Goal: Information Seeking & Learning: Learn about a topic

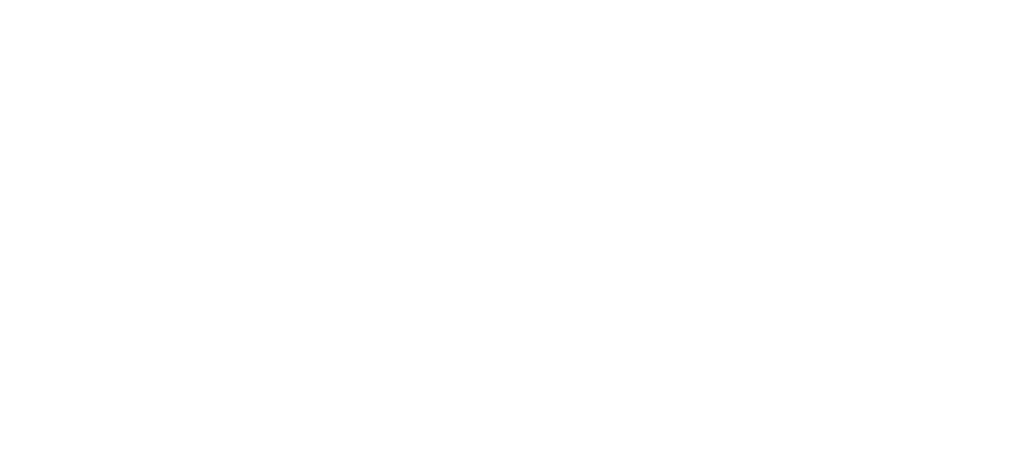
click at [712, 0] on html at bounding box center [508, 0] width 1016 height 0
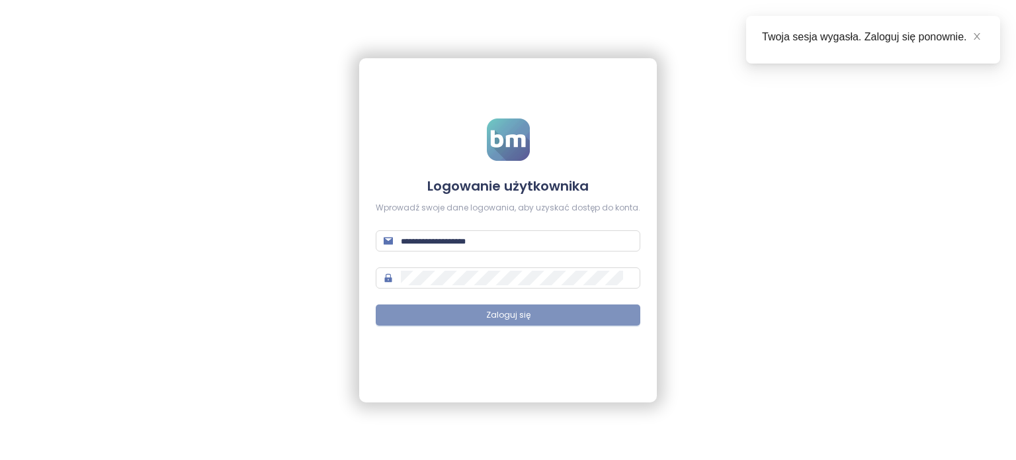
type input "**********"
click at [529, 318] on button "Zaloguj się" at bounding box center [508, 314] width 265 height 21
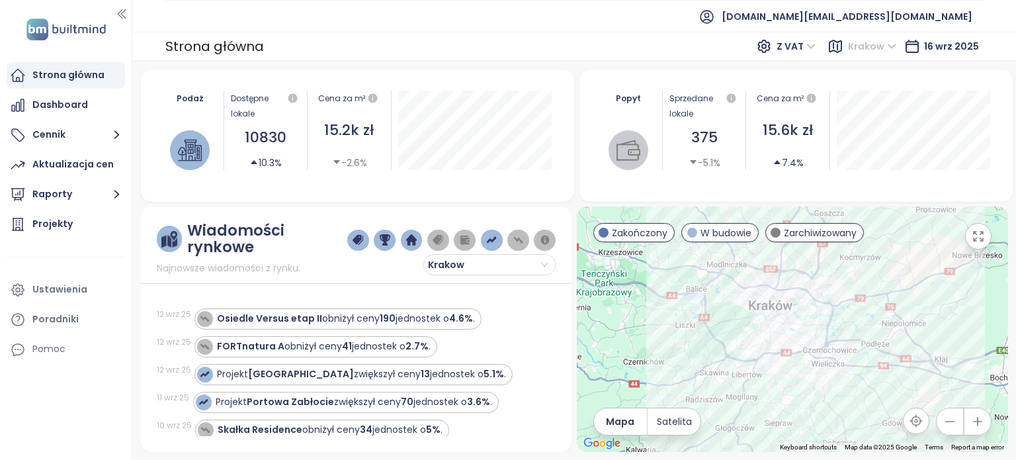
click at [891, 44] on span "Krakow" at bounding box center [872, 46] width 48 height 20
click at [869, 95] on div "Warszawa" at bounding box center [906, 94] width 97 height 15
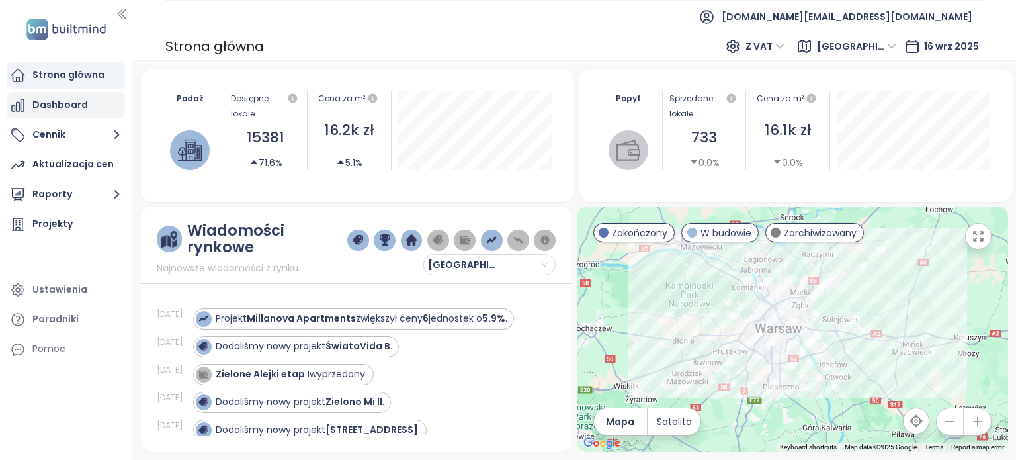
click at [71, 103] on div "Dashboard" at bounding box center [60, 105] width 56 height 17
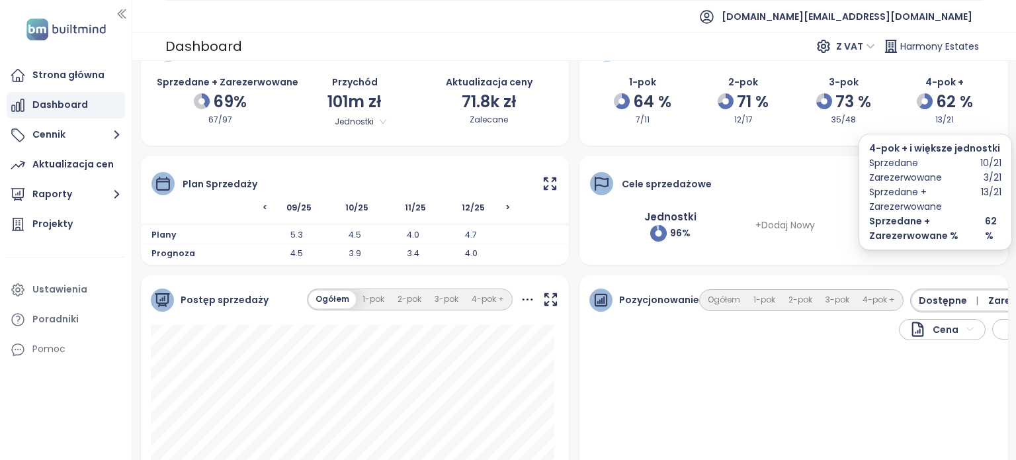
scroll to position [66, 0]
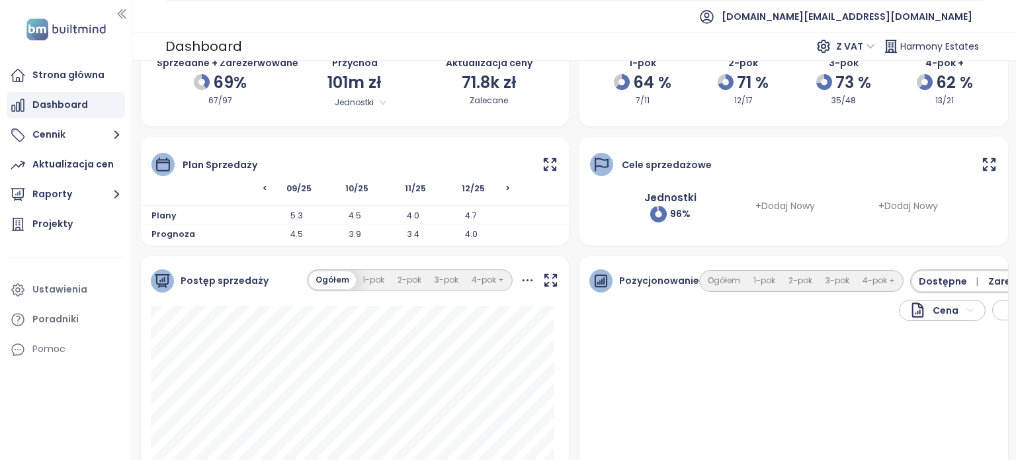
click at [262, 187] on span "<" at bounding box center [210, 192] width 116 height 18
click at [265, 187] on span "<" at bounding box center [210, 192] width 116 height 18
click at [506, 187] on span ">" at bounding box center [532, 192] width 53 height 18
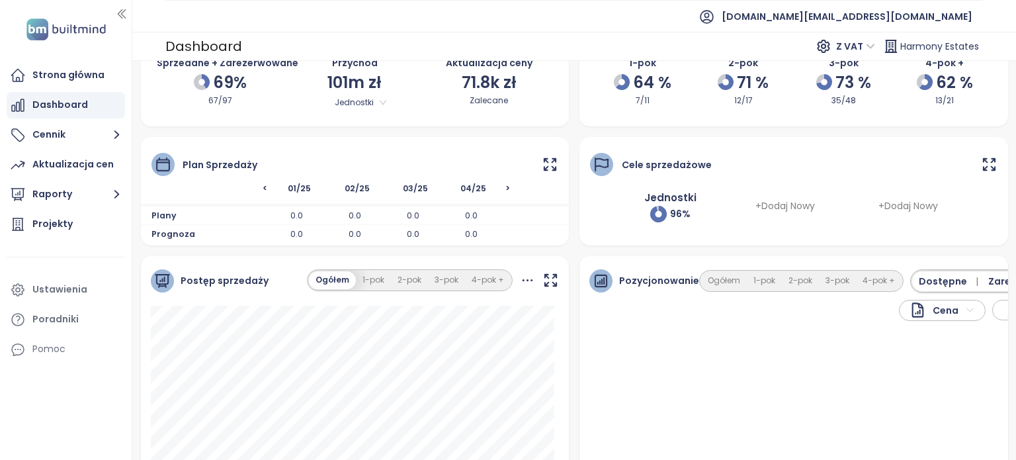
click at [506, 187] on span ">" at bounding box center [532, 192] width 53 height 18
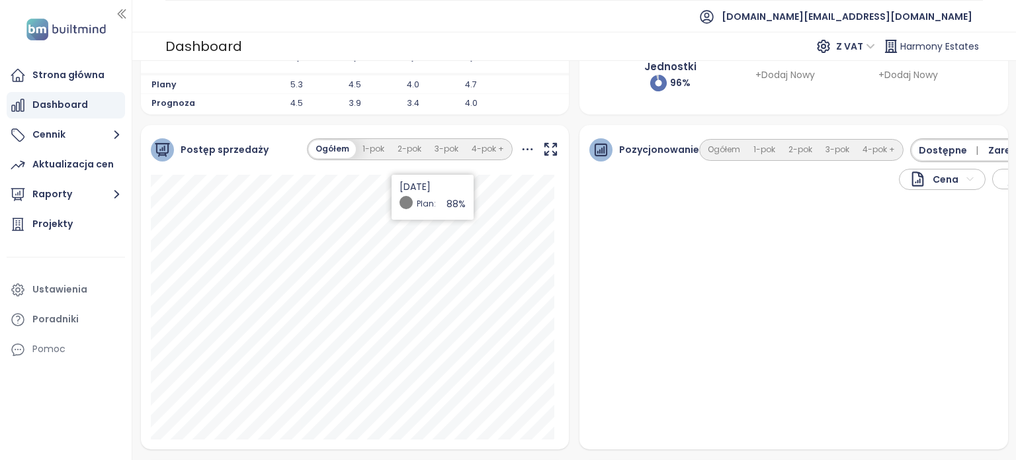
scroll to position [199, 0]
click at [371, 145] on button "1-pok" at bounding box center [373, 148] width 35 height 18
click at [411, 149] on button "2-pok" at bounding box center [409, 148] width 37 height 18
click at [445, 150] on button "3-pok" at bounding box center [446, 148] width 37 height 18
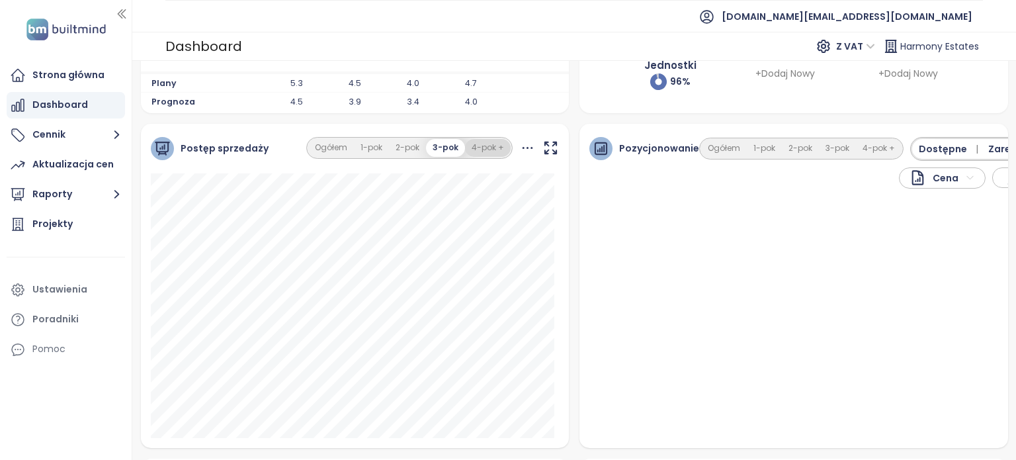
click at [474, 150] on button "4-pok +" at bounding box center [488, 148] width 46 height 18
click at [369, 148] on button "1-pok" at bounding box center [372, 148] width 35 height 18
click at [336, 148] on button "Ogółem" at bounding box center [331, 148] width 46 height 18
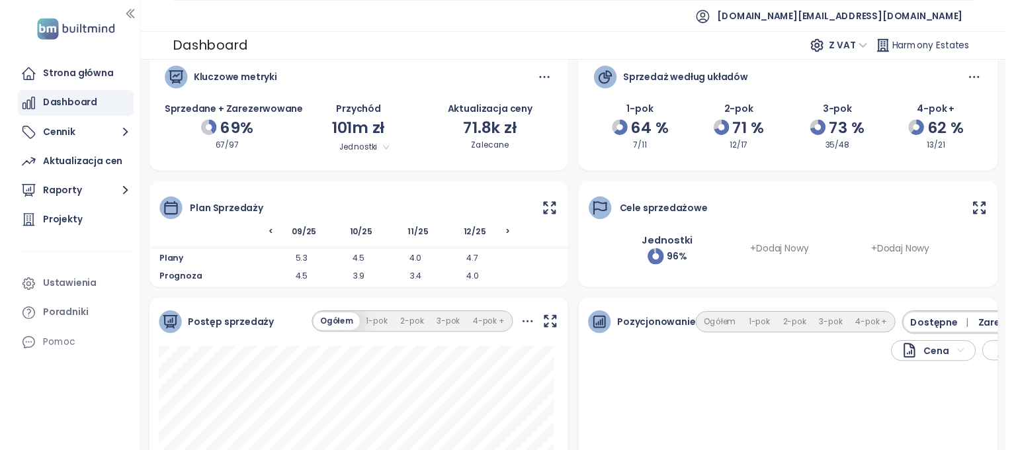
scroll to position [0, 0]
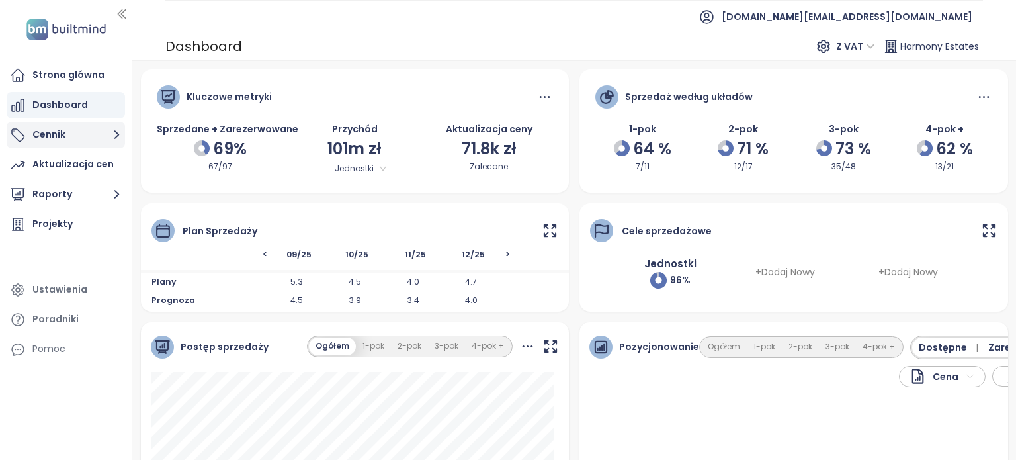
click at [82, 134] on button "Cennik" at bounding box center [66, 135] width 118 height 26
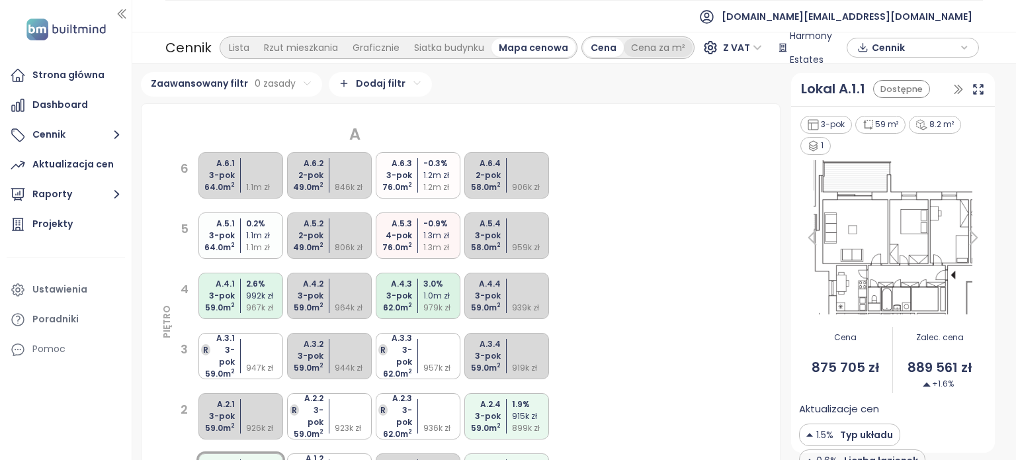
click at [633, 52] on div "Cena za m²" at bounding box center [658, 47] width 69 height 19
click at [589, 50] on div "Cena" at bounding box center [604, 47] width 40 height 19
click at [245, 45] on div "Lista" at bounding box center [239, 47] width 35 height 19
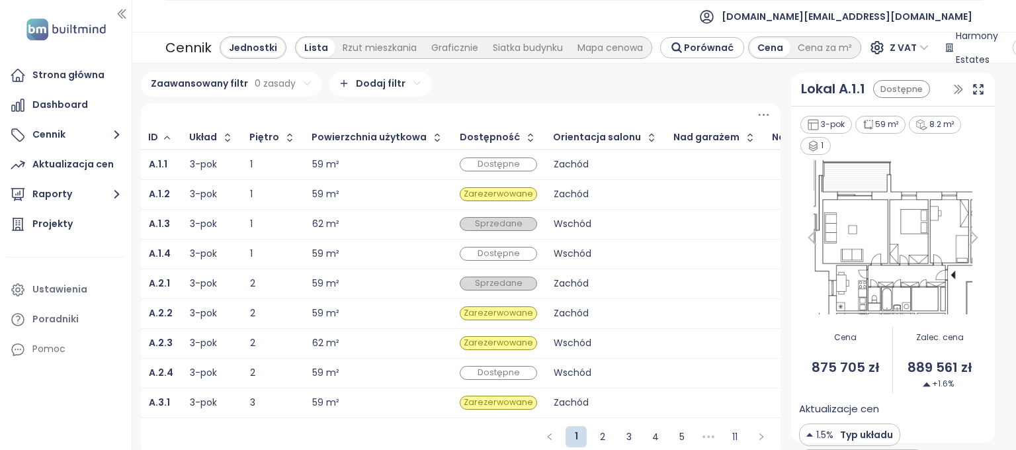
click at [399, 85] on html "Strona główna Dashboard Cennik Aktualizacja cen Raporty Projekty Ustawienia Por…" at bounding box center [508, 225] width 1016 height 450
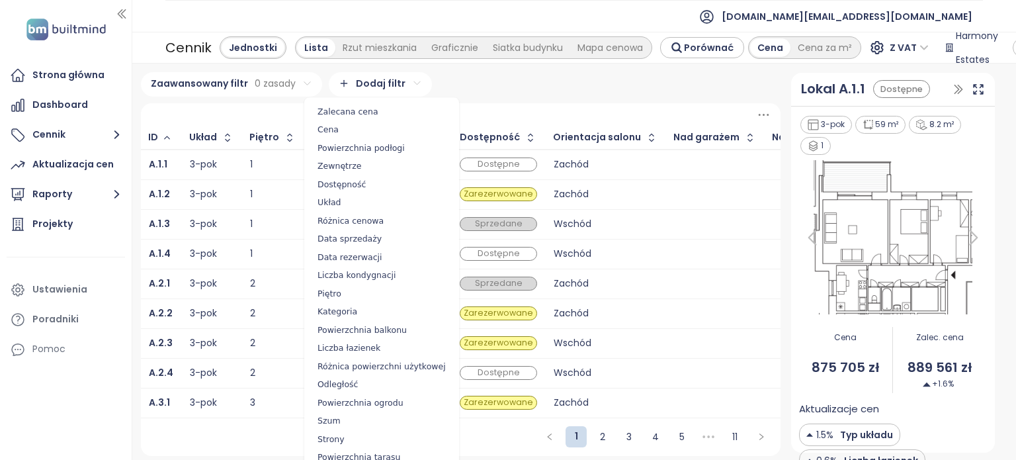
click at [519, 79] on html "Strona główna Dashboard Cennik Aktualizacja cen Raporty Projekty Ustawienia Por…" at bounding box center [508, 230] width 1016 height 460
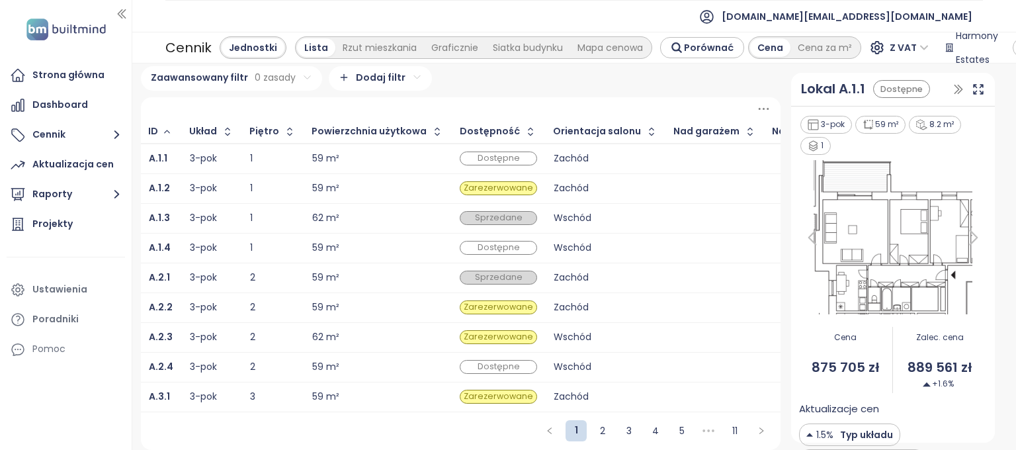
scroll to position [14, 0]
click at [599, 431] on link "2" at bounding box center [603, 431] width 20 height 20
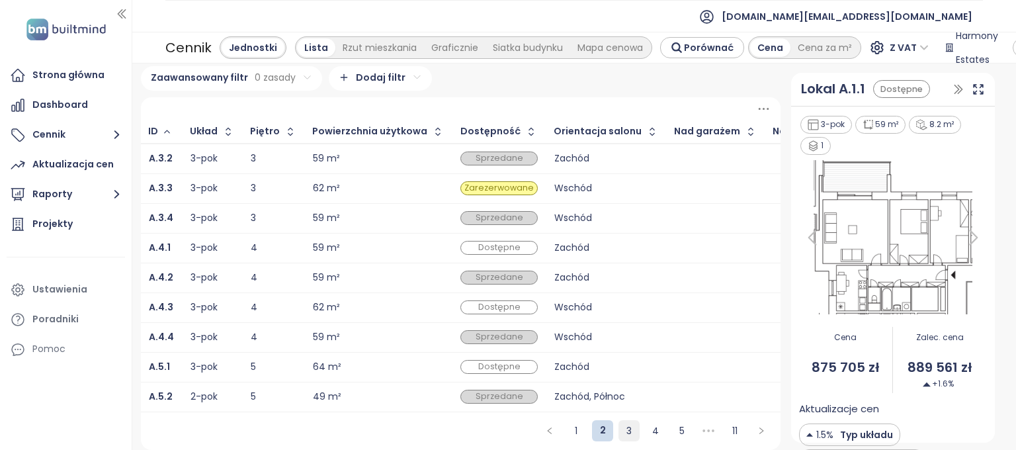
click at [627, 425] on link "3" at bounding box center [629, 431] width 20 height 20
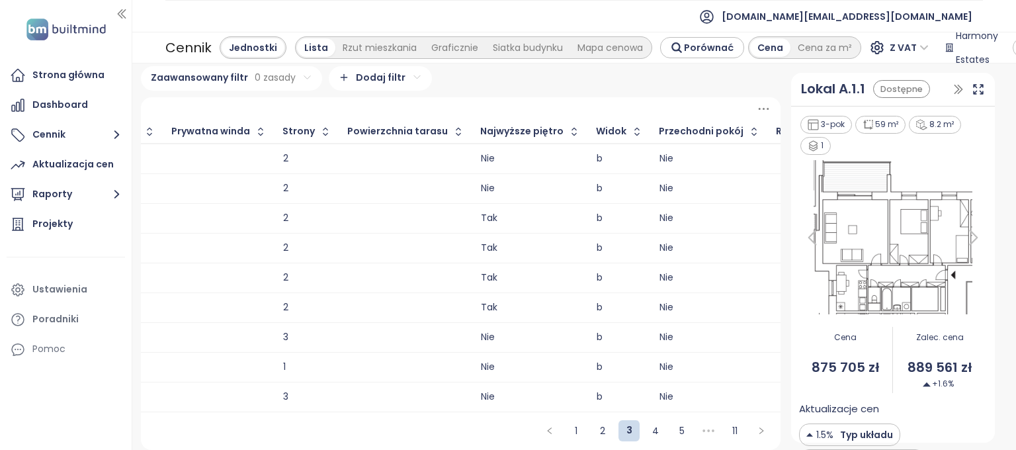
scroll to position [0, 2549]
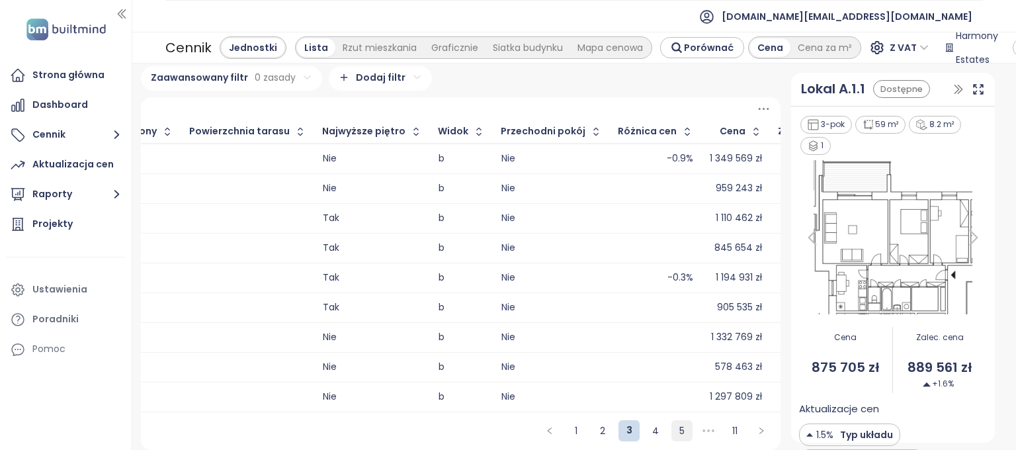
click at [674, 431] on link "5" at bounding box center [682, 431] width 20 height 20
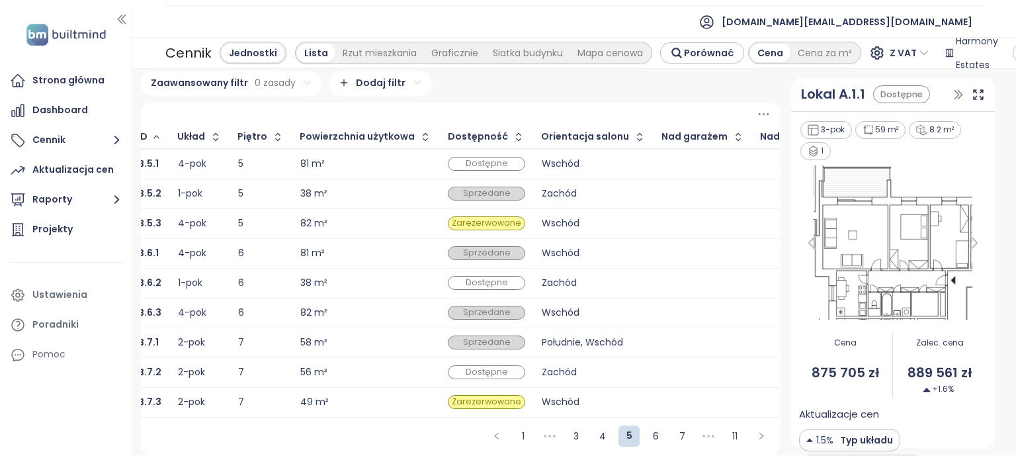
scroll to position [0, 0]
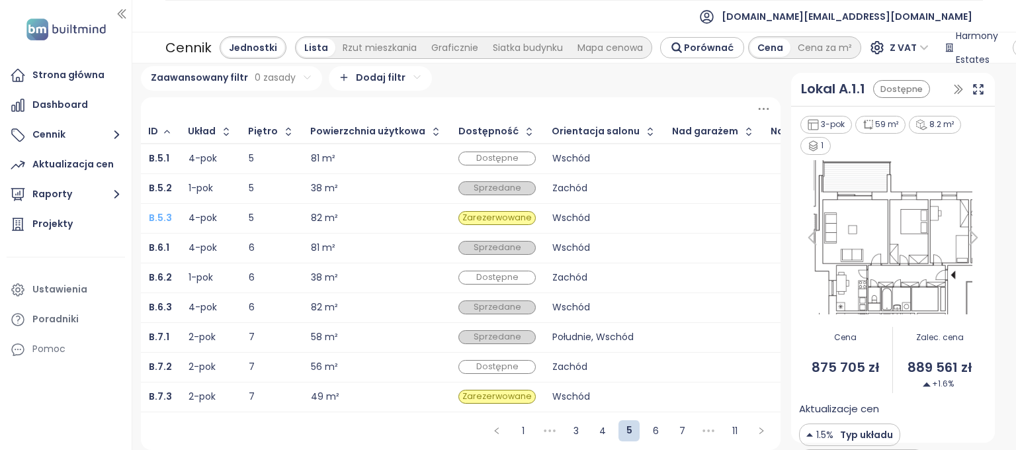
click at [156, 211] on b "B.5.3" at bounding box center [160, 217] width 23 height 13
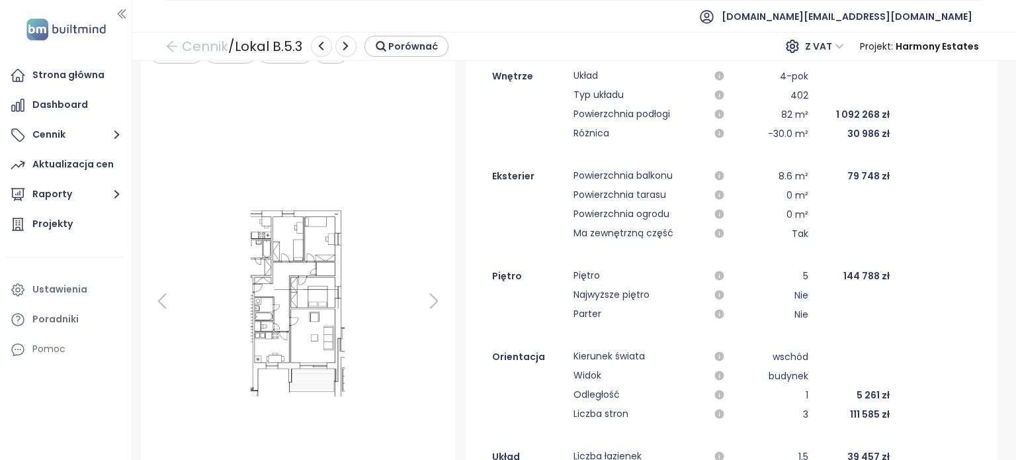
scroll to position [132, 0]
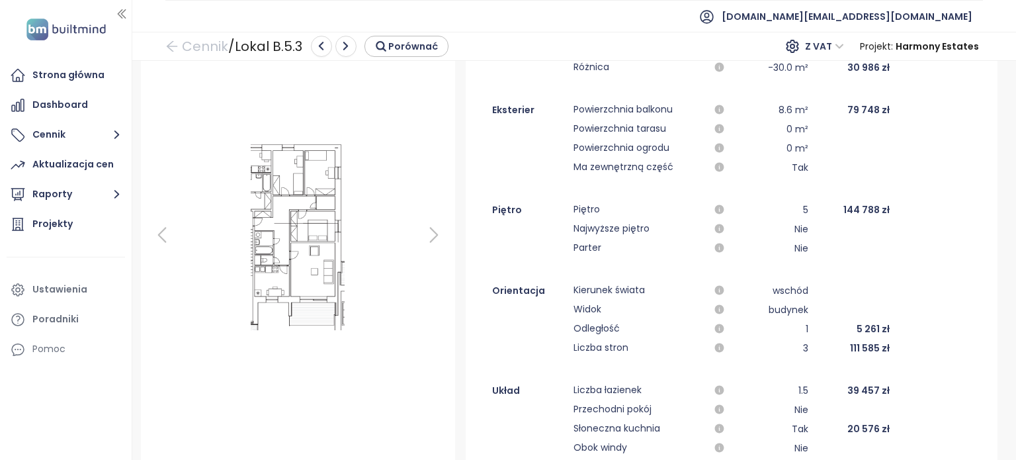
click at [291, 249] on img at bounding box center [297, 235] width 123 height 199
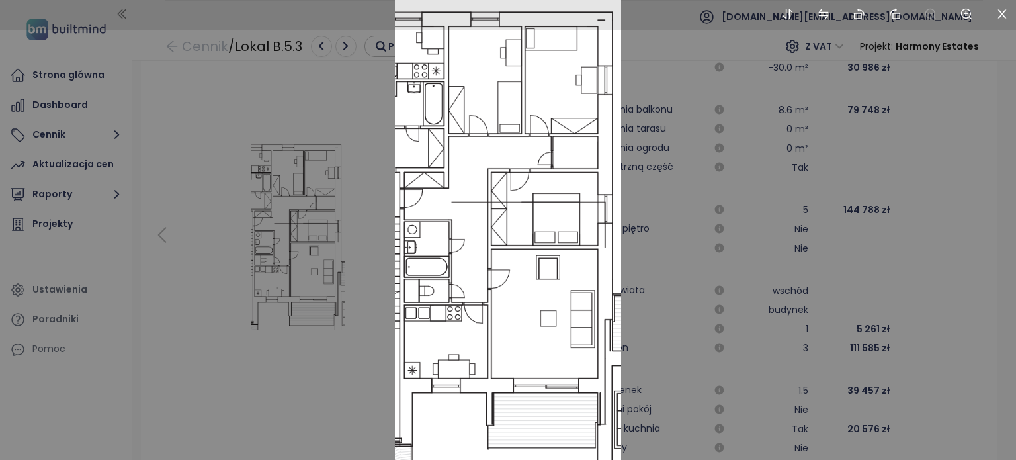
click at [455, 85] on img at bounding box center [508, 230] width 227 height 460
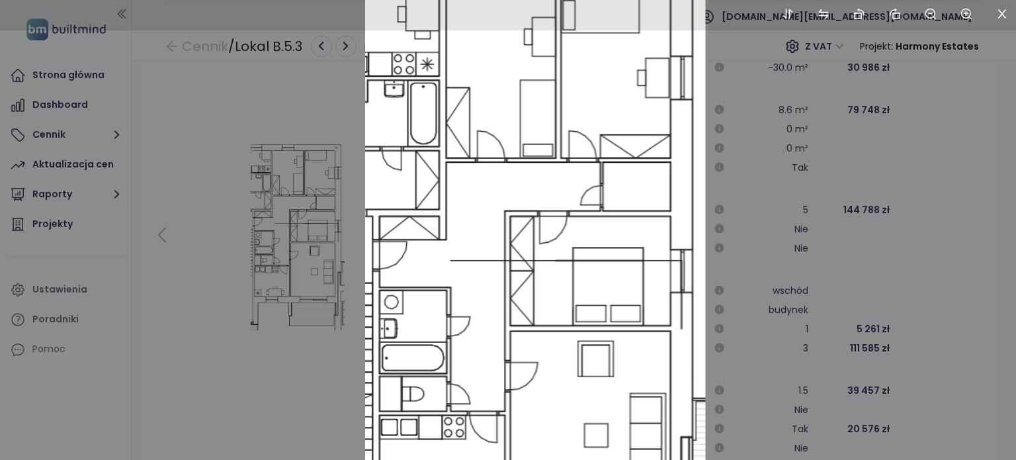
click at [455, 85] on img at bounding box center [535, 303] width 340 height 690
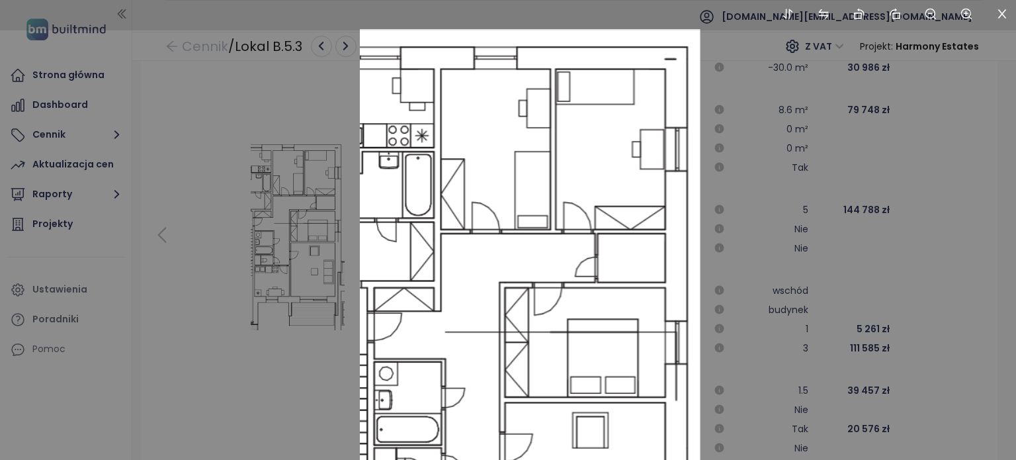
drag, startPoint x: 453, startPoint y: 85, endPoint x: 447, endPoint y: 159, distance: 75.0
click at [447, 159] on img at bounding box center [530, 374] width 340 height 690
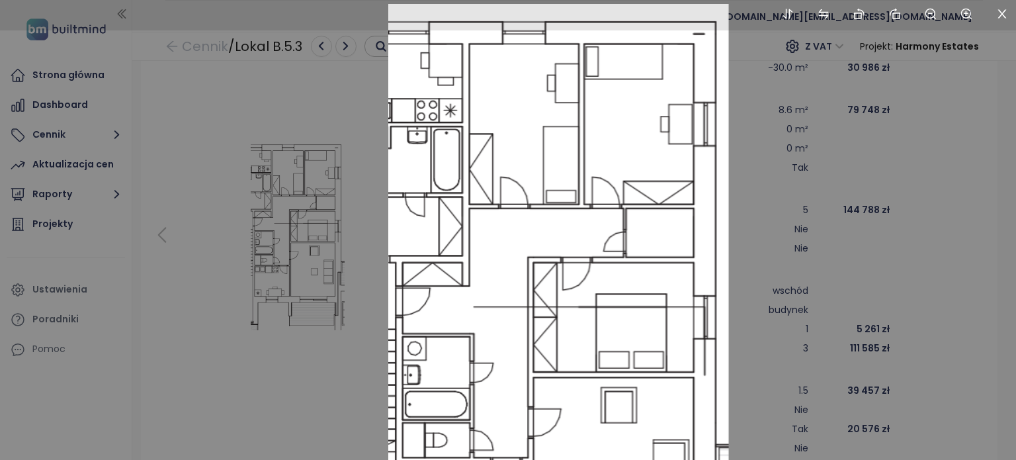
drag, startPoint x: 420, startPoint y: 121, endPoint x: 441, endPoint y: 118, distance: 21.3
click at [441, 118] on img at bounding box center [558, 349] width 340 height 690
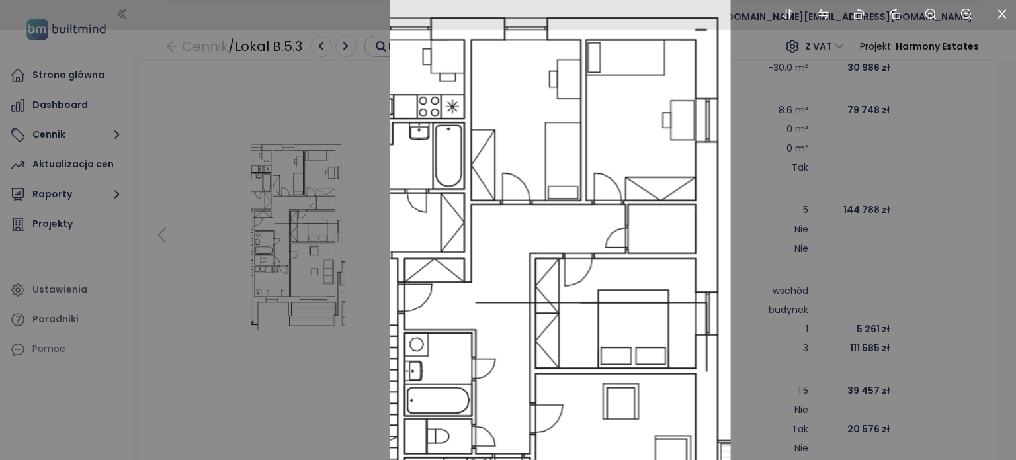
click at [457, 153] on img at bounding box center [560, 345] width 340 height 690
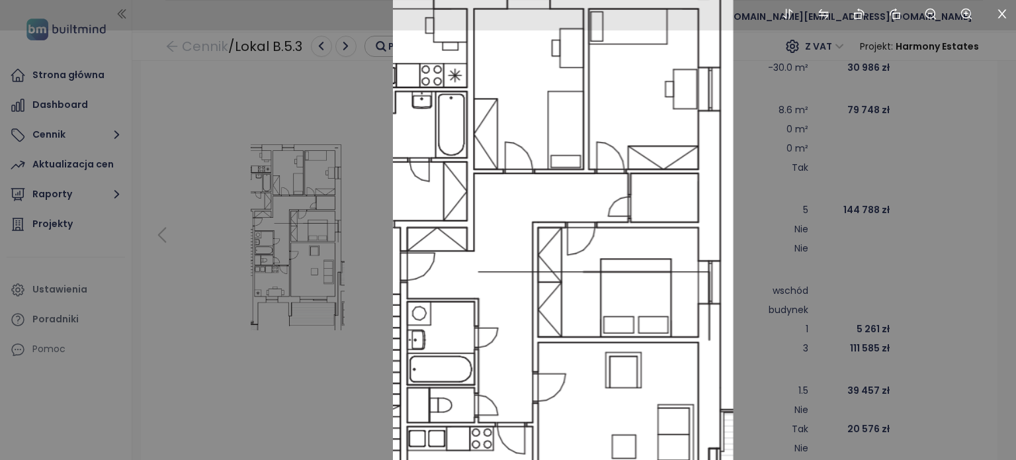
click at [461, 111] on img at bounding box center [563, 314] width 340 height 690
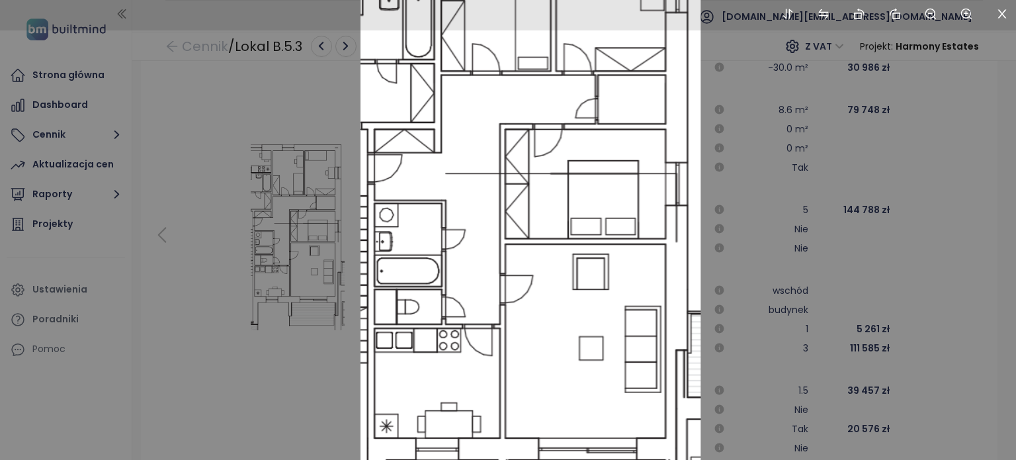
drag, startPoint x: 474, startPoint y: 292, endPoint x: 476, endPoint y: 269, distance: 22.6
click at [476, 269] on img at bounding box center [530, 216] width 340 height 690
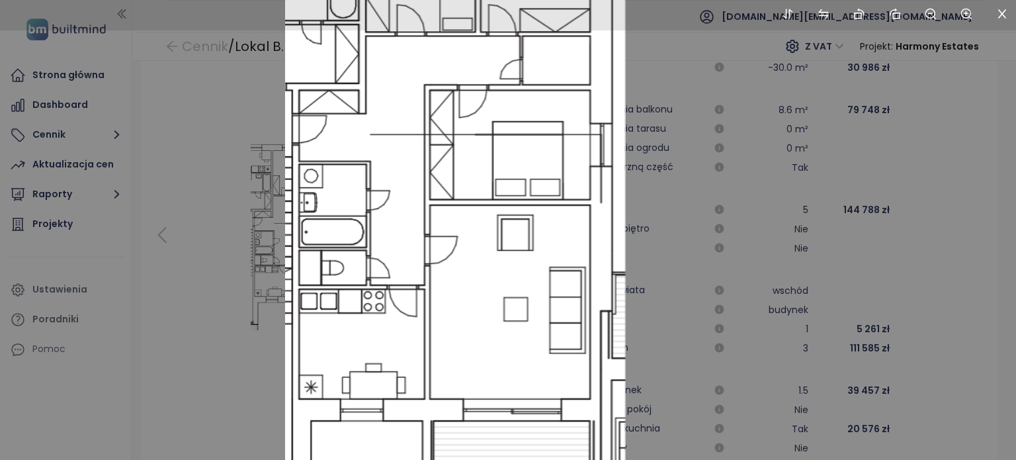
drag, startPoint x: 568, startPoint y: 336, endPoint x: 494, endPoint y: 313, distance: 77.0
click at [494, 313] on img at bounding box center [455, 177] width 340 height 690
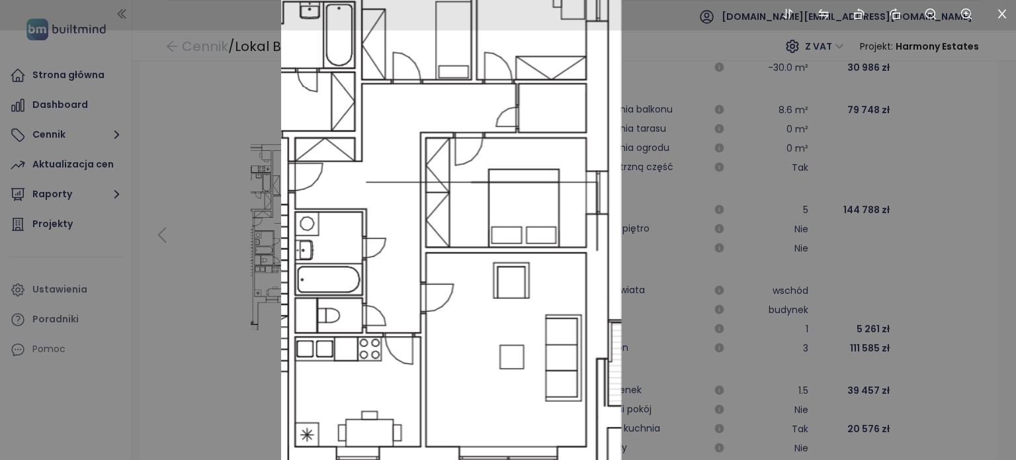
drag, startPoint x: 544, startPoint y: 264, endPoint x: 539, endPoint y: 316, distance: 51.8
click at [539, 316] on img at bounding box center [451, 225] width 340 height 690
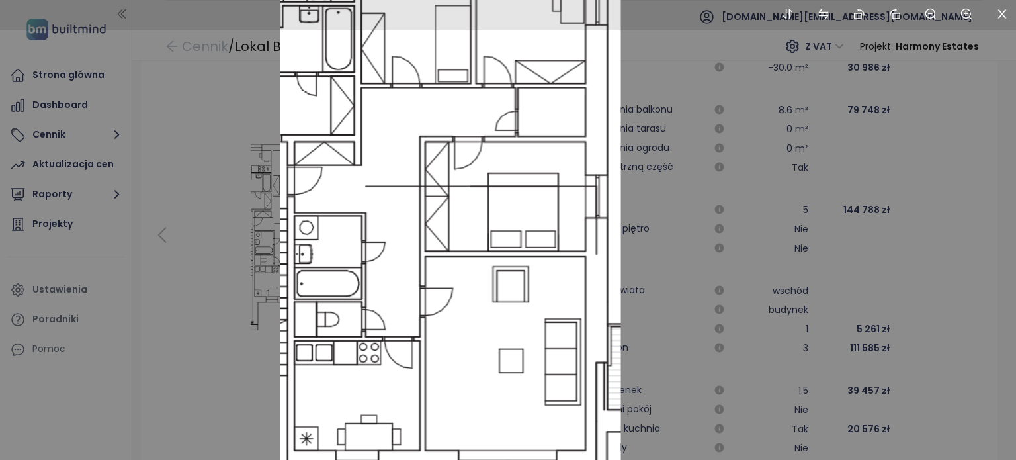
click at [425, 387] on img at bounding box center [450, 229] width 340 height 690
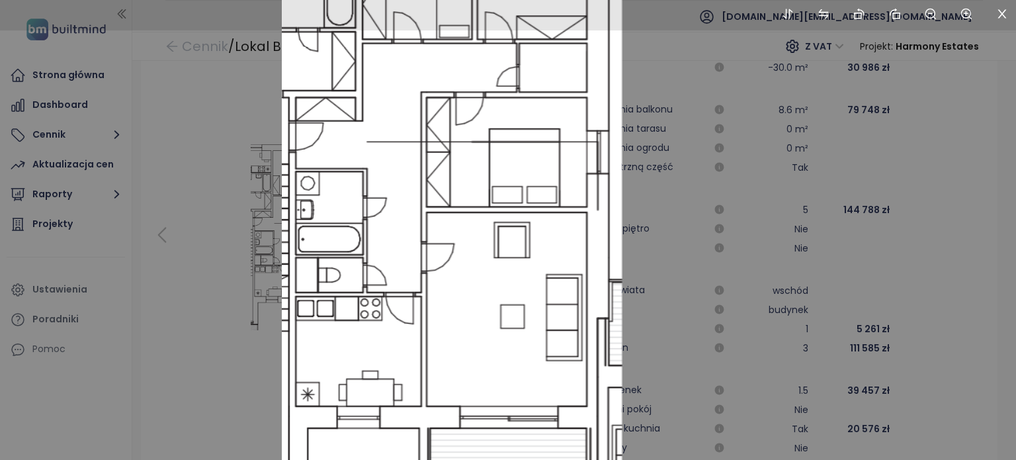
drag, startPoint x: 426, startPoint y: 357, endPoint x: 427, endPoint y: 340, distance: 16.6
click at [427, 340] on img at bounding box center [451, 184] width 340 height 690
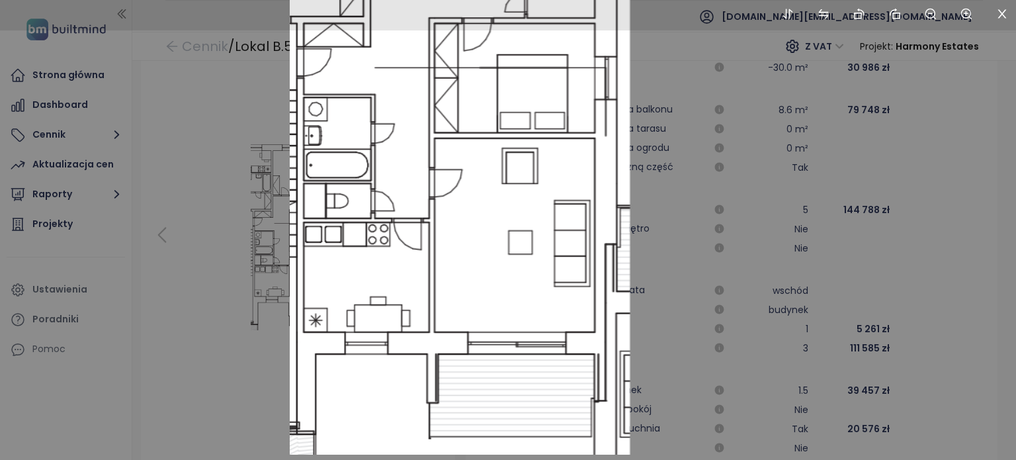
drag, startPoint x: 489, startPoint y: 306, endPoint x: 497, endPoint y: 230, distance: 75.9
click at [497, 230] on img at bounding box center [459, 110] width 340 height 690
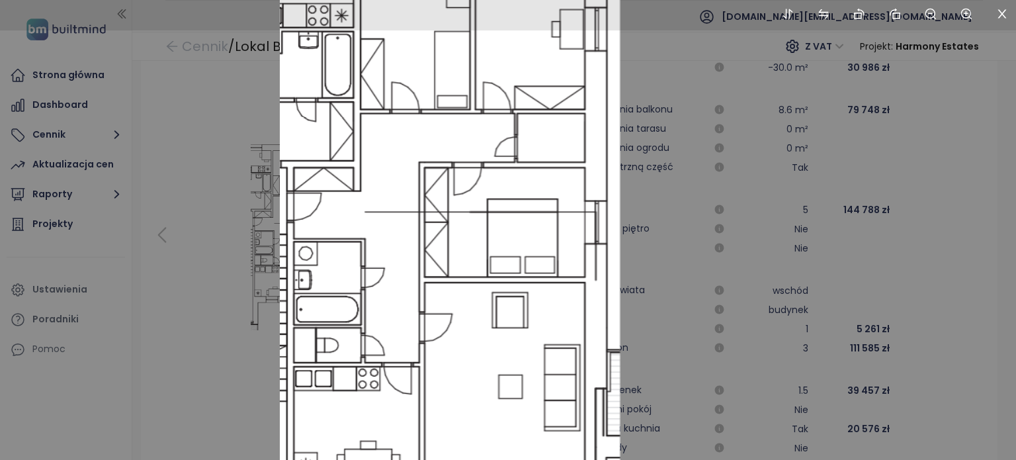
drag, startPoint x: 498, startPoint y: 231, endPoint x: 487, endPoint y: 371, distance: 140.7
click at [487, 371] on img at bounding box center [449, 254] width 340 height 690
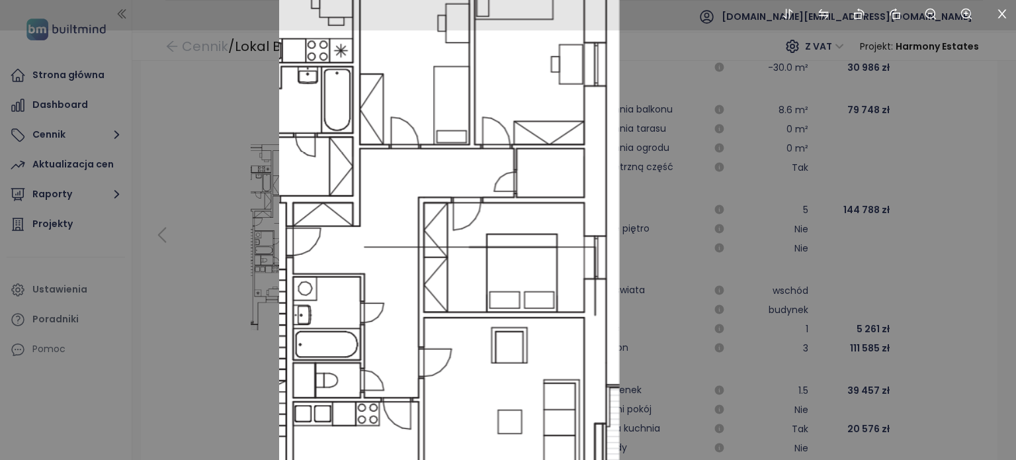
drag, startPoint x: 504, startPoint y: 238, endPoint x: 504, endPoint y: 272, distance: 33.7
click at [504, 272] on img at bounding box center [449, 289] width 340 height 690
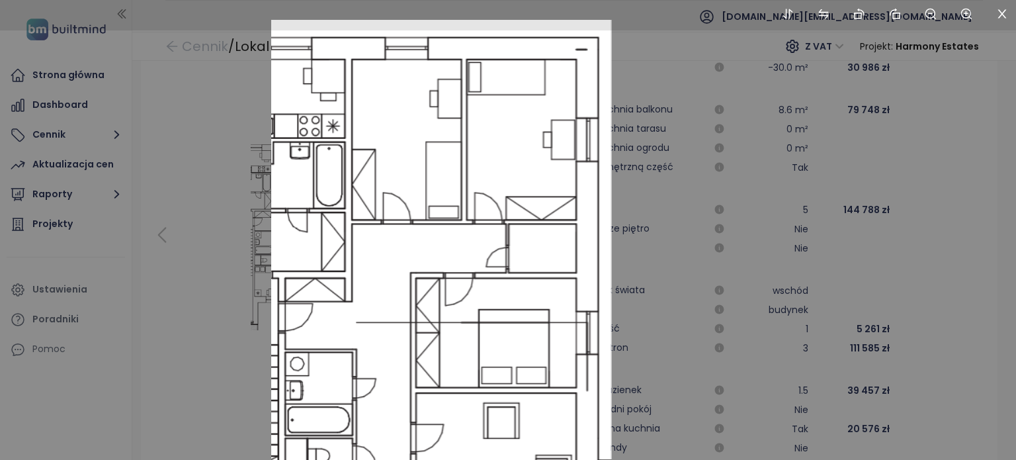
drag, startPoint x: 502, startPoint y: 259, endPoint x: 494, endPoint y: 335, distance: 75.9
click at [494, 335] on img at bounding box center [441, 365] width 340 height 690
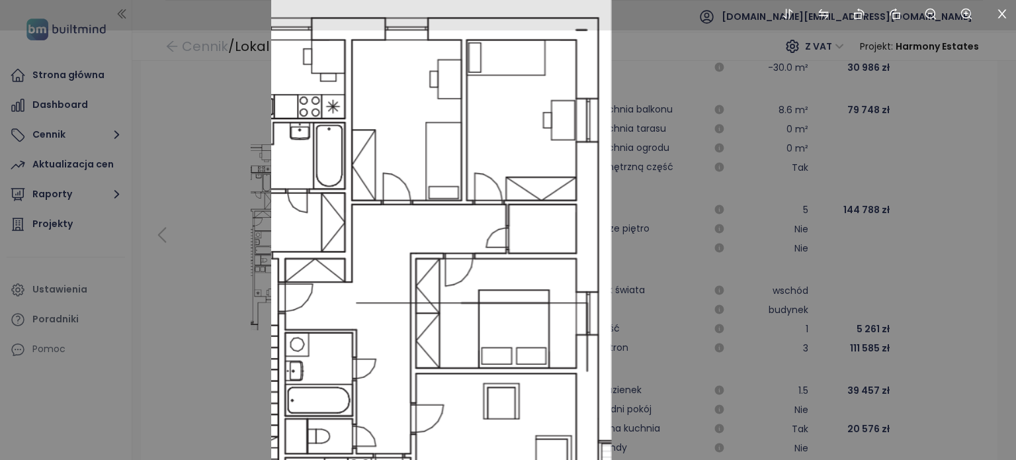
click at [656, 107] on div at bounding box center [508, 230] width 1016 height 460
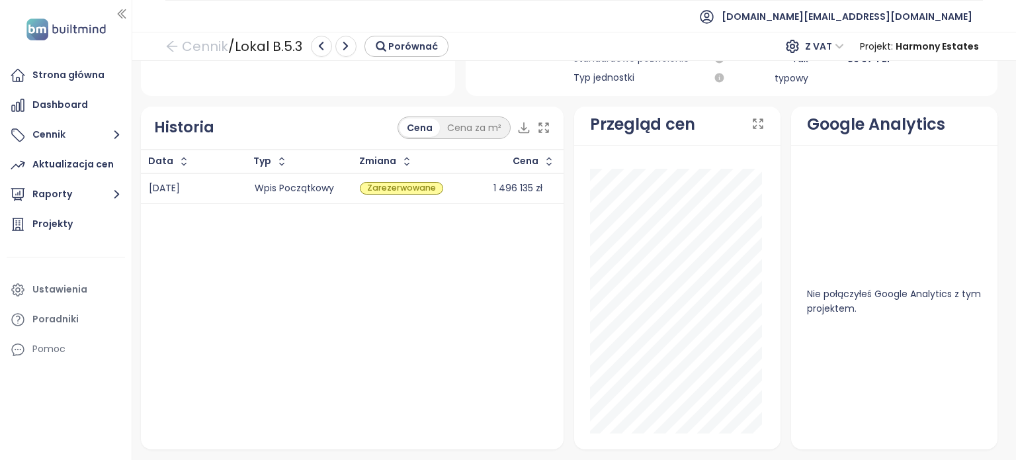
scroll to position [600, 0]
click at [408, 183] on div "Zarezerwowane" at bounding box center [401, 187] width 83 height 13
click at [326, 52] on icon "button" at bounding box center [322, 46] width 12 height 12
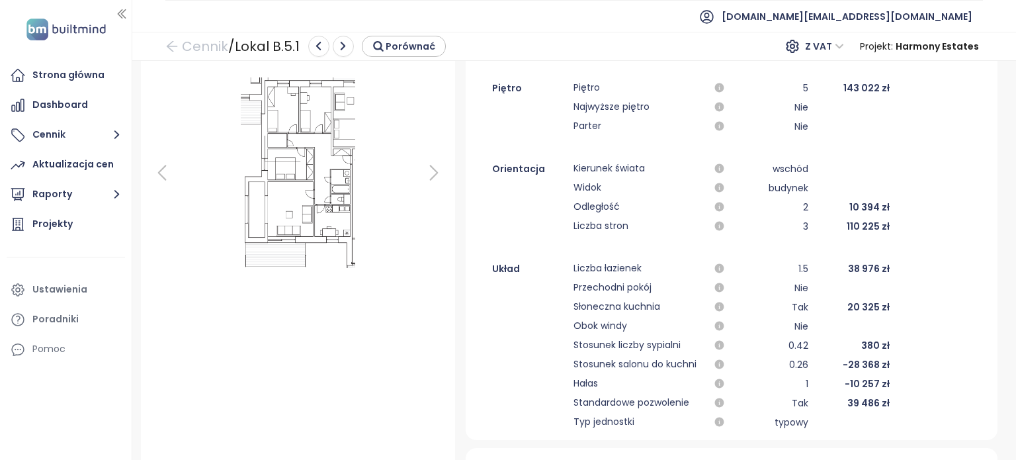
scroll to position [331, 0]
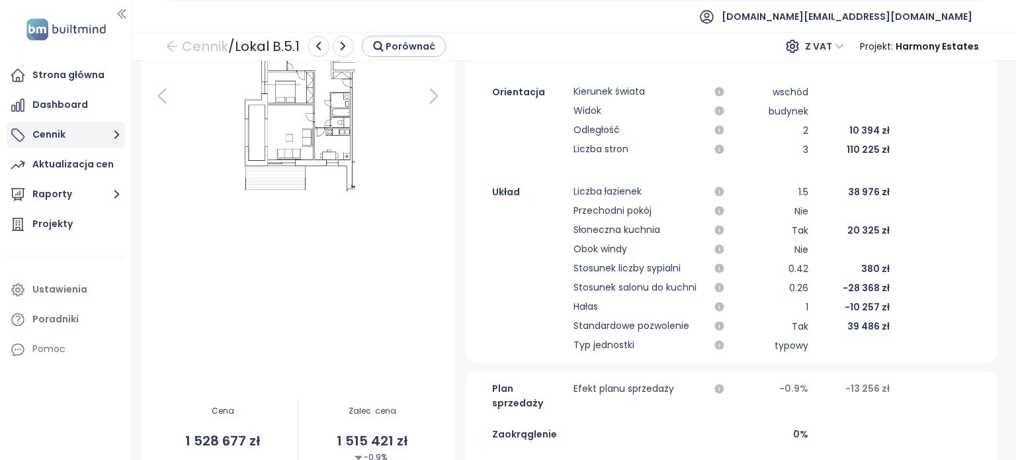
click at [88, 134] on button "Cennik" at bounding box center [66, 135] width 118 height 26
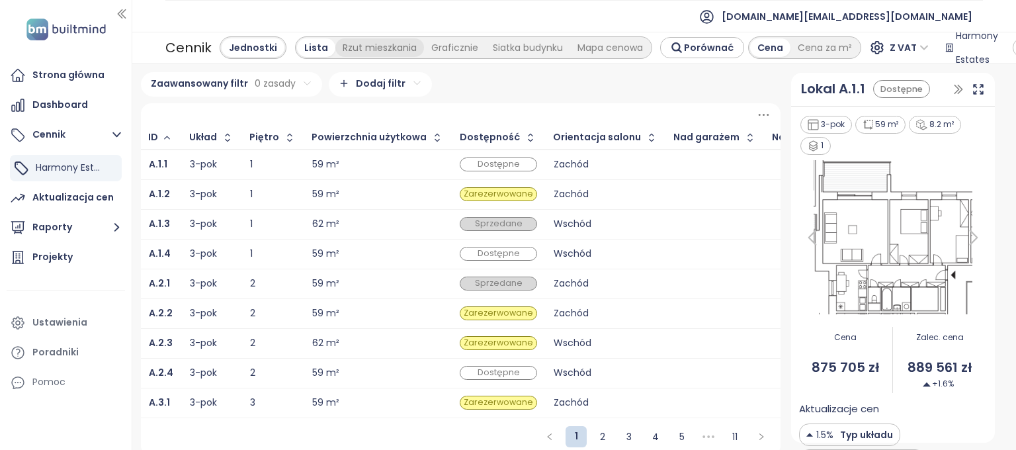
click at [371, 48] on div "Rzut mieszkania" at bounding box center [379, 47] width 89 height 19
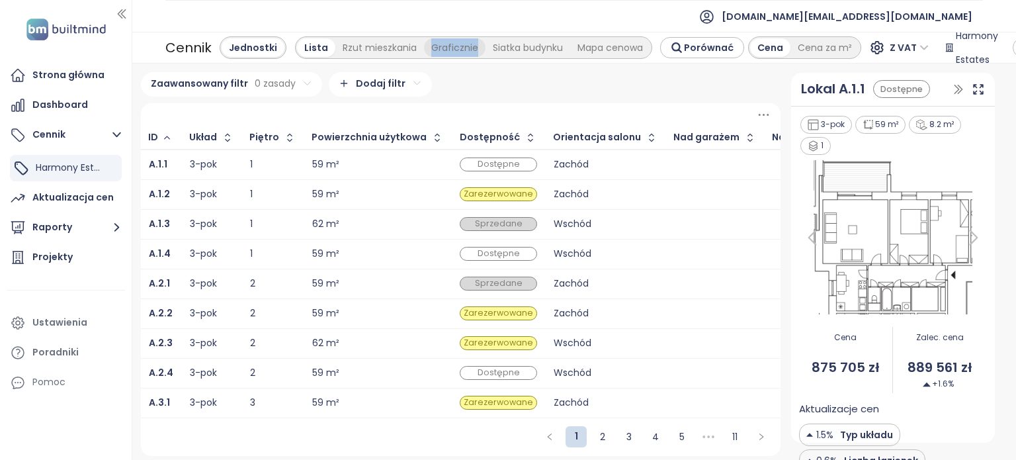
click at [424, 48] on div "Graficznie" at bounding box center [455, 47] width 62 height 19
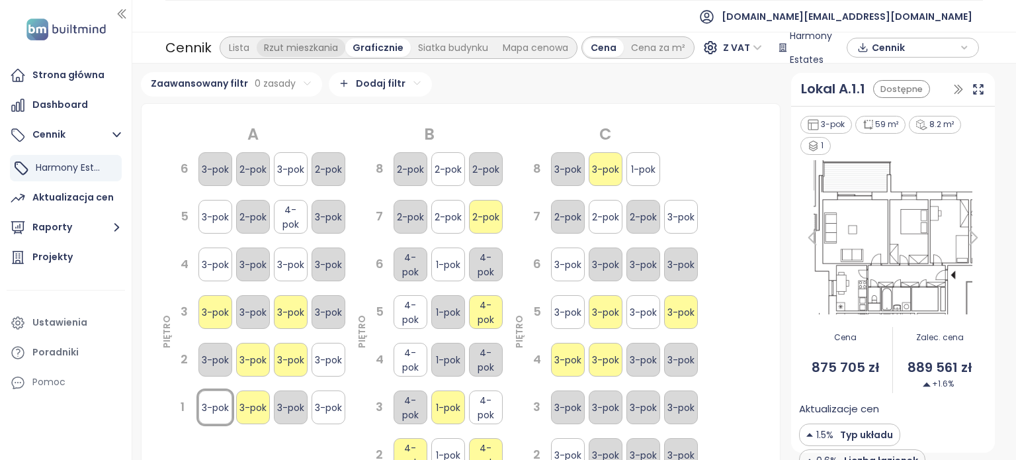
click at [296, 50] on div "Rzut mieszkania" at bounding box center [301, 47] width 89 height 19
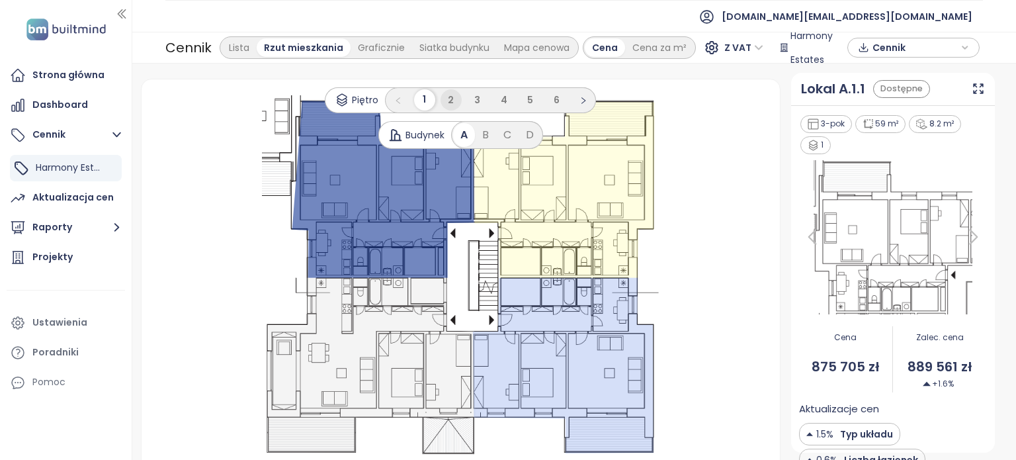
click at [450, 97] on li "2" at bounding box center [451, 99] width 21 height 21
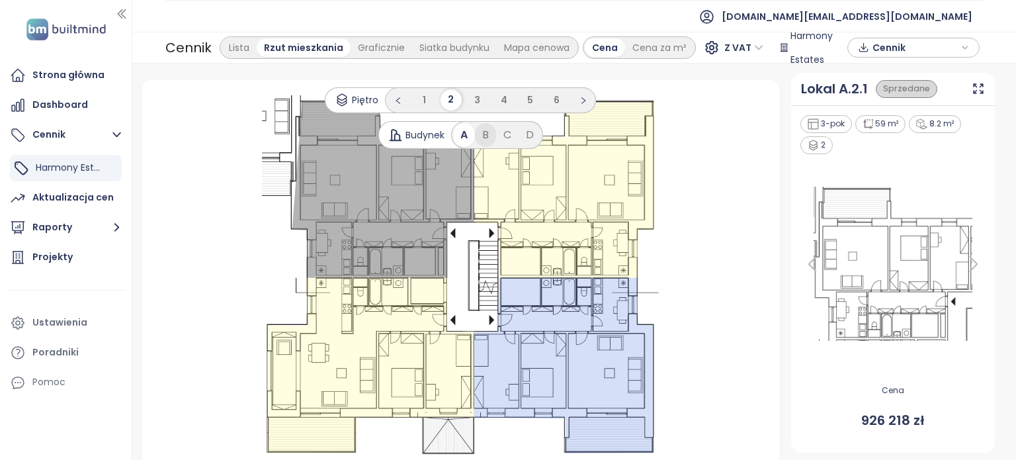
click at [479, 134] on div "B" at bounding box center [485, 135] width 21 height 24
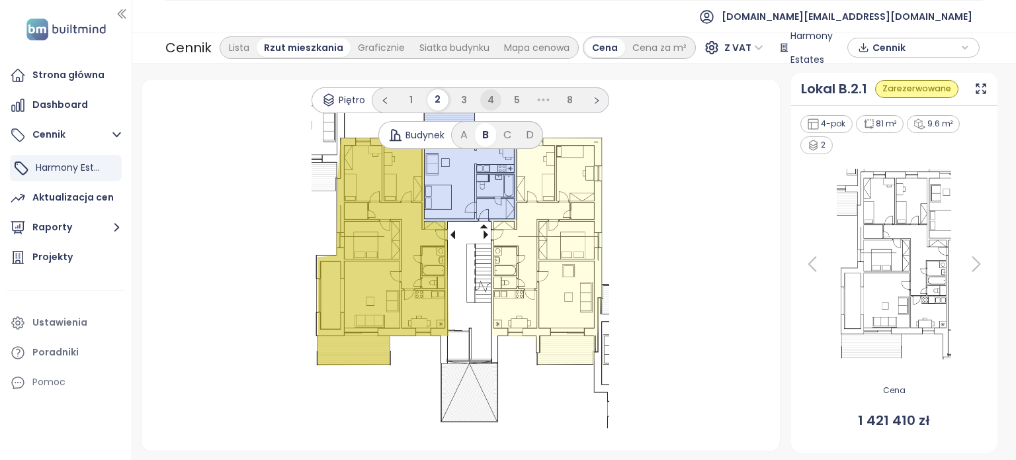
click at [492, 99] on span "4" at bounding box center [491, 99] width 7 height 13
click at [492, 99] on ul "1 2 3 4 5 ••• 8" at bounding box center [491, 100] width 238 height 26
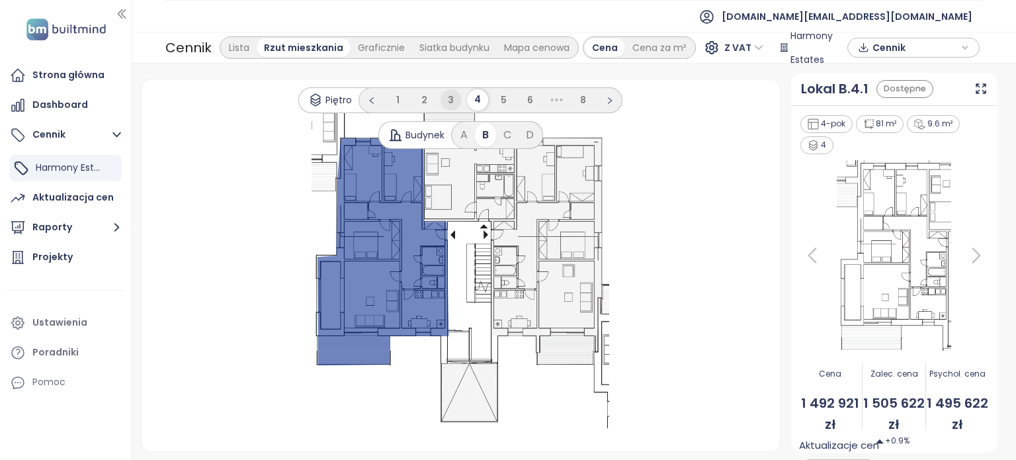
click at [455, 101] on li "3" at bounding box center [451, 99] width 21 height 21
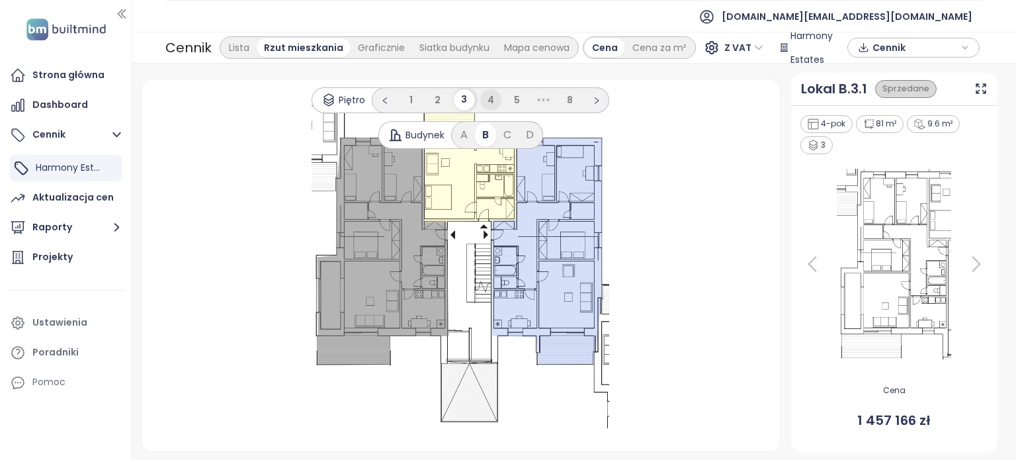
click at [486, 97] on li "4" at bounding box center [490, 99] width 21 height 21
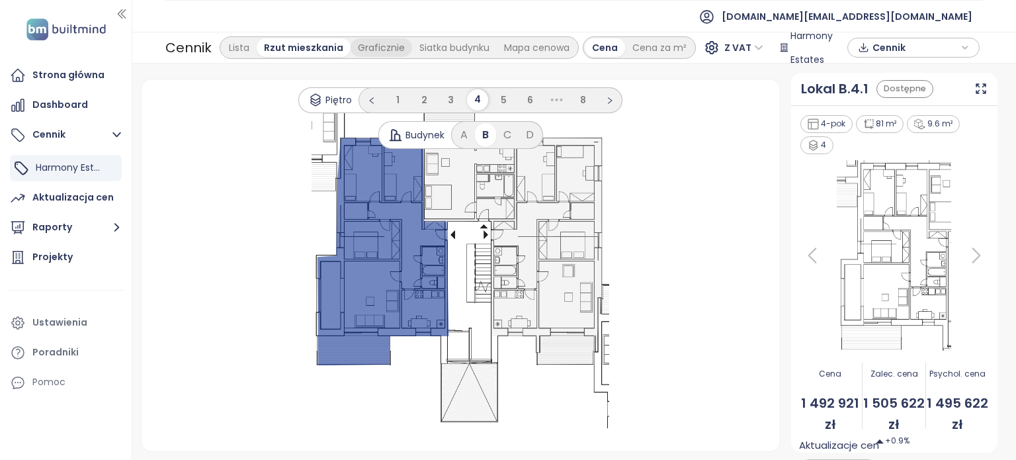
click at [379, 48] on div "Graficznie" at bounding box center [382, 47] width 62 height 19
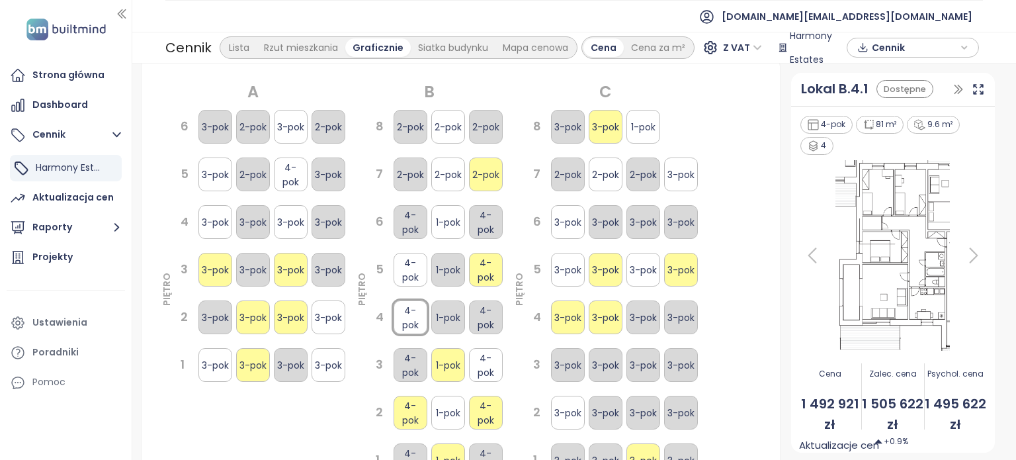
scroll to position [66, 0]
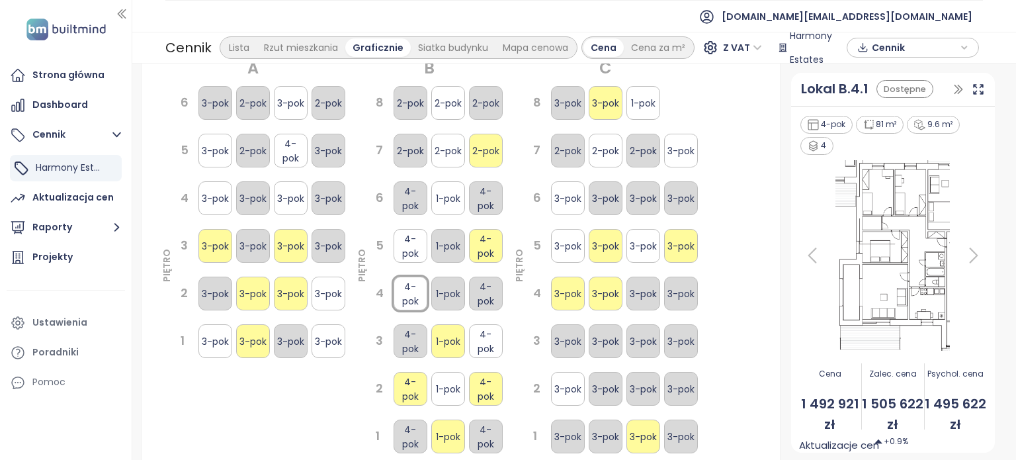
click at [410, 267] on div "8 2-pok 2-pok 2-pok 7 2-pok 2-pok 2-pok 6 4-pok 1-pok 4-pok 5 4-pok 1-pok 4-pok…" at bounding box center [436, 289] width 137 height 410
click at [408, 252] on div "4-pok" at bounding box center [411, 246] width 34 height 34
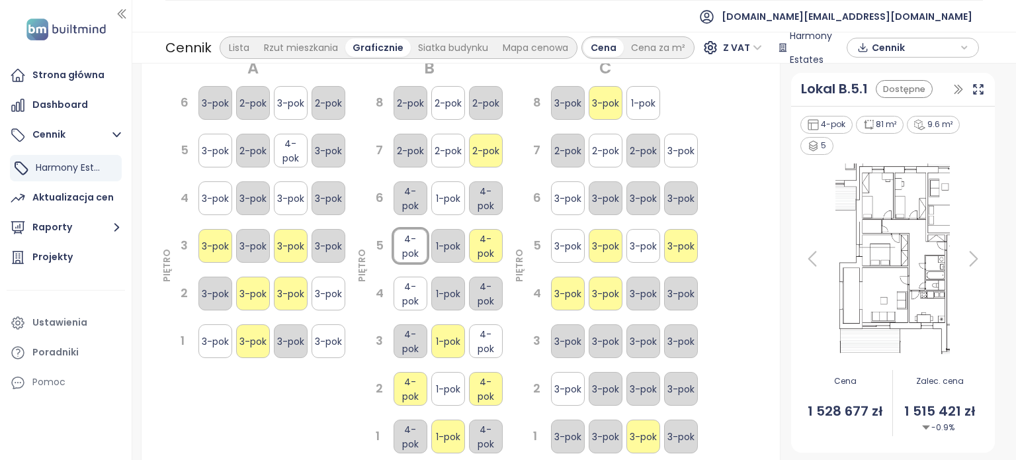
click at [410, 290] on div "4-pok" at bounding box center [411, 294] width 34 height 34
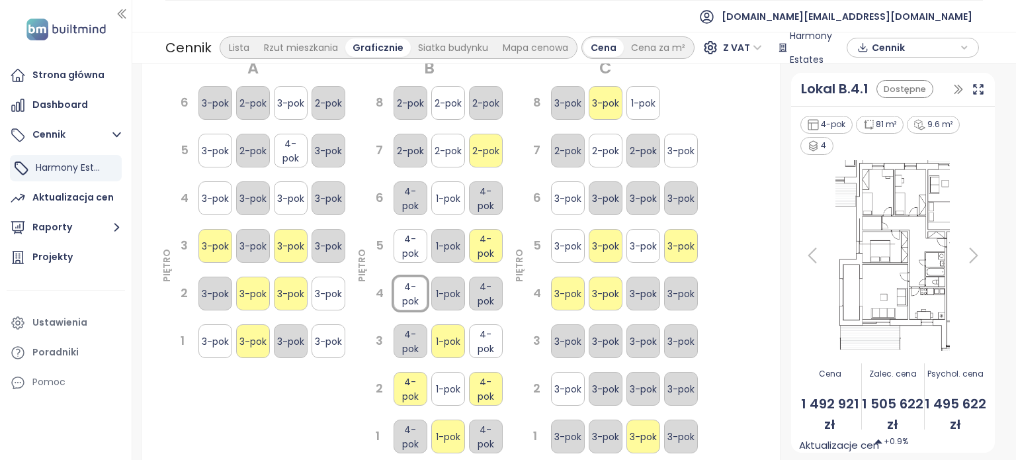
click at [408, 232] on div "4-pok" at bounding box center [411, 246] width 34 height 34
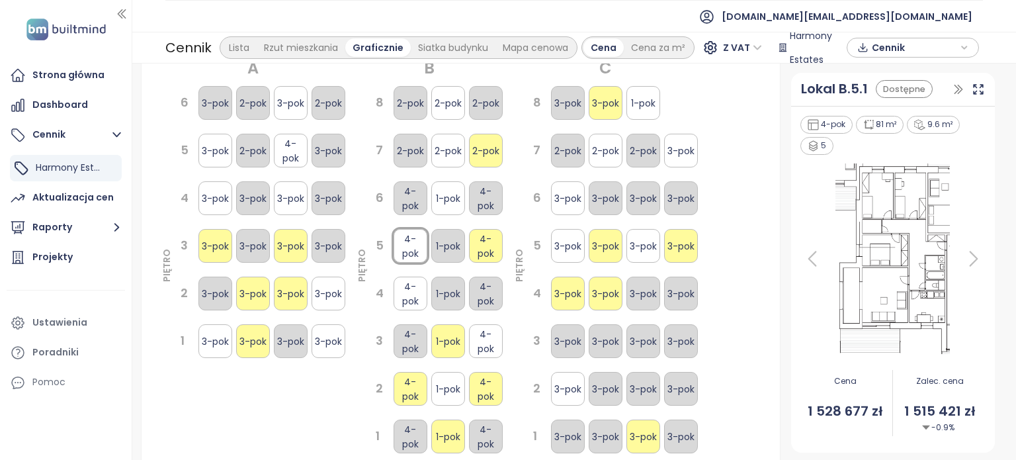
click at [405, 298] on div "4-pok" at bounding box center [411, 294] width 34 height 34
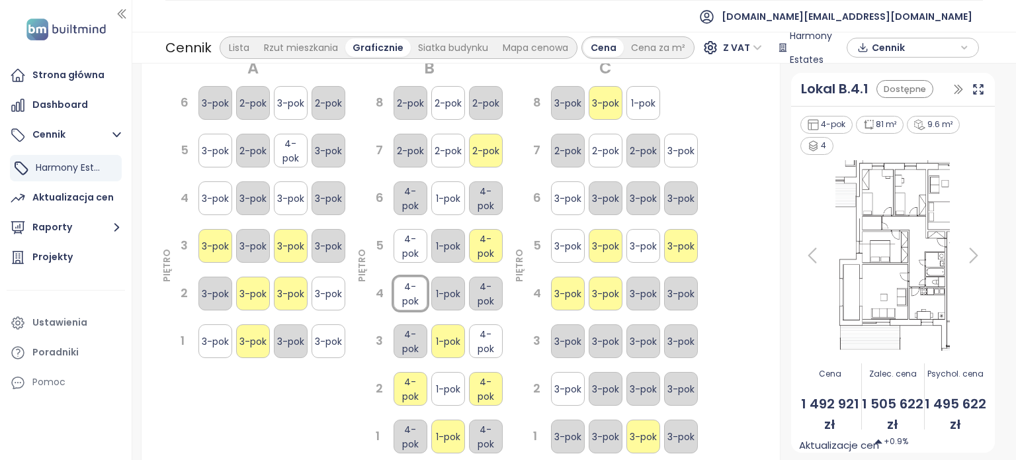
click at [458, 332] on div "1-pok" at bounding box center [448, 341] width 34 height 34
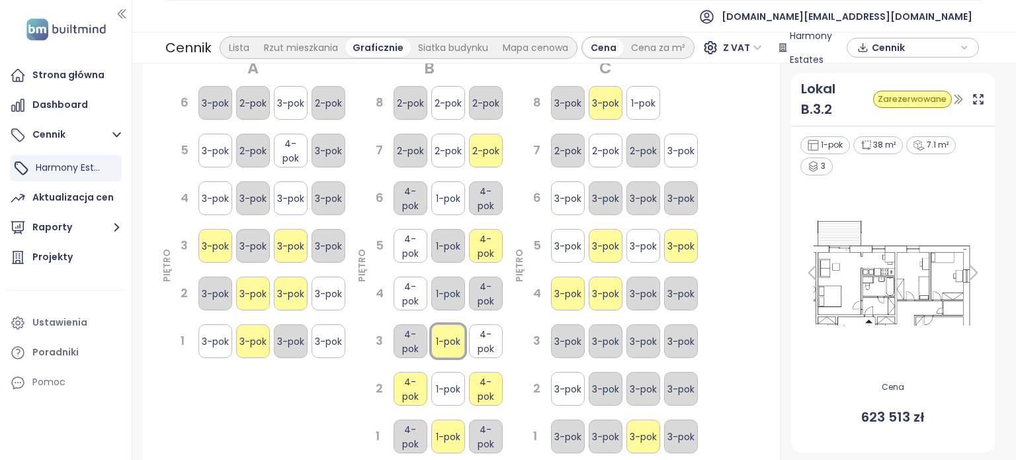
click at [441, 292] on div "1-pok" at bounding box center [448, 294] width 34 height 34
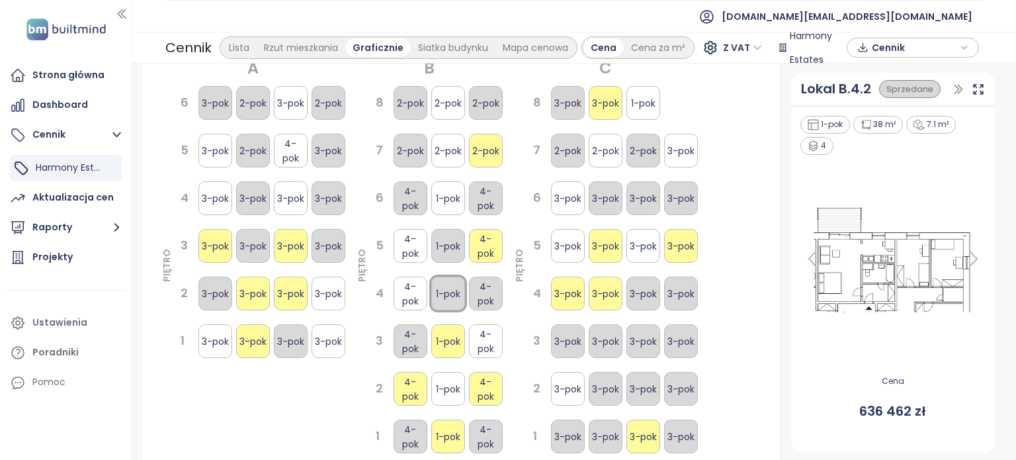
click at [438, 243] on div "1-pok" at bounding box center [448, 246] width 34 height 34
click at [416, 211] on div "4-pok" at bounding box center [411, 198] width 34 height 34
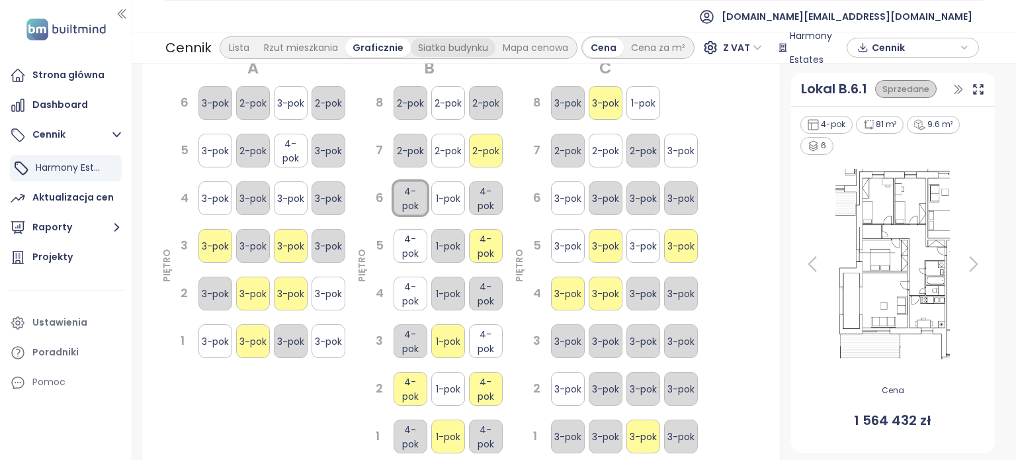
click at [446, 48] on div "Siatka budynku" at bounding box center [453, 47] width 85 height 19
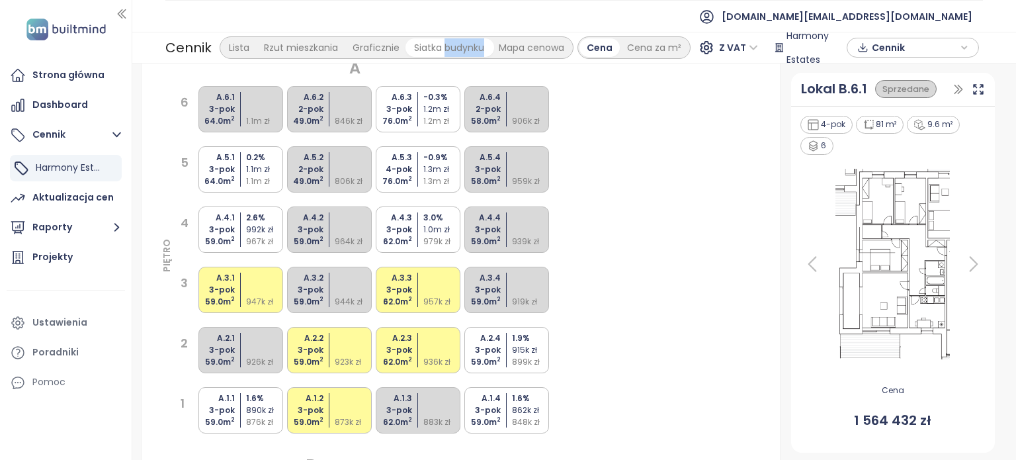
click at [446, 48] on div "Siatka budynku" at bounding box center [449, 47] width 85 height 19
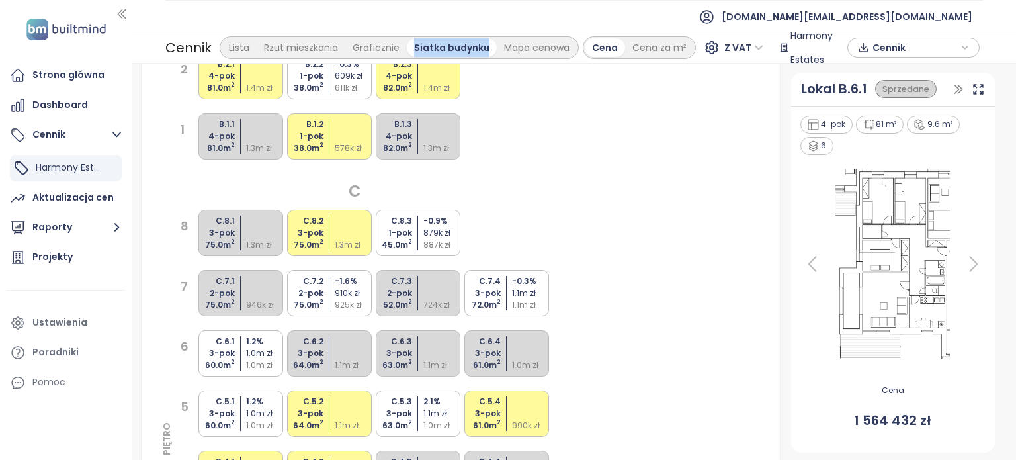
scroll to position [1125, 0]
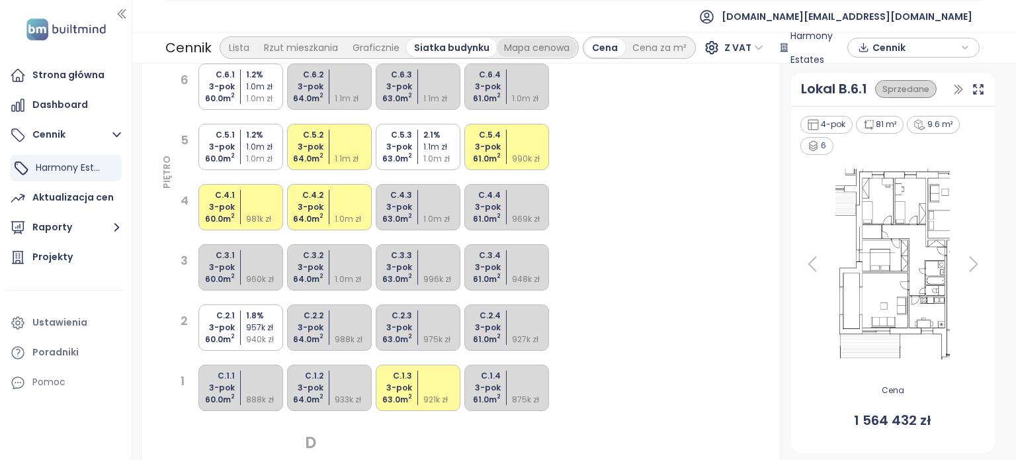
click at [545, 45] on div "Mapa cenowa" at bounding box center [537, 47] width 80 height 19
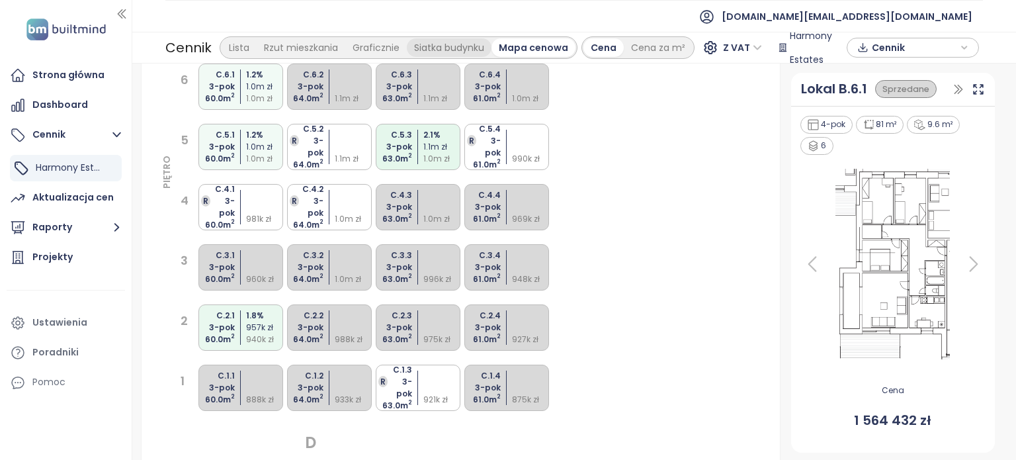
click at [437, 50] on div "Siatka budynku" at bounding box center [449, 47] width 85 height 19
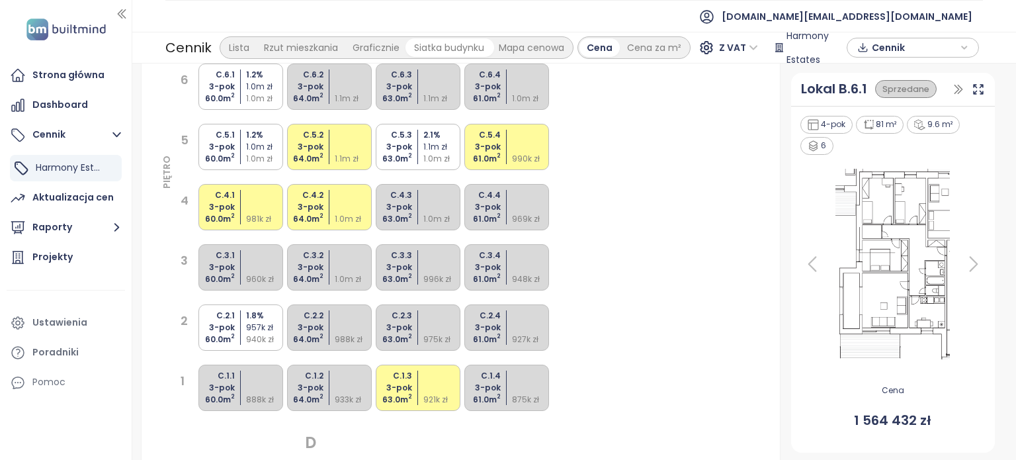
click at [353, 42] on div "Graficznie" at bounding box center [376, 47] width 62 height 19
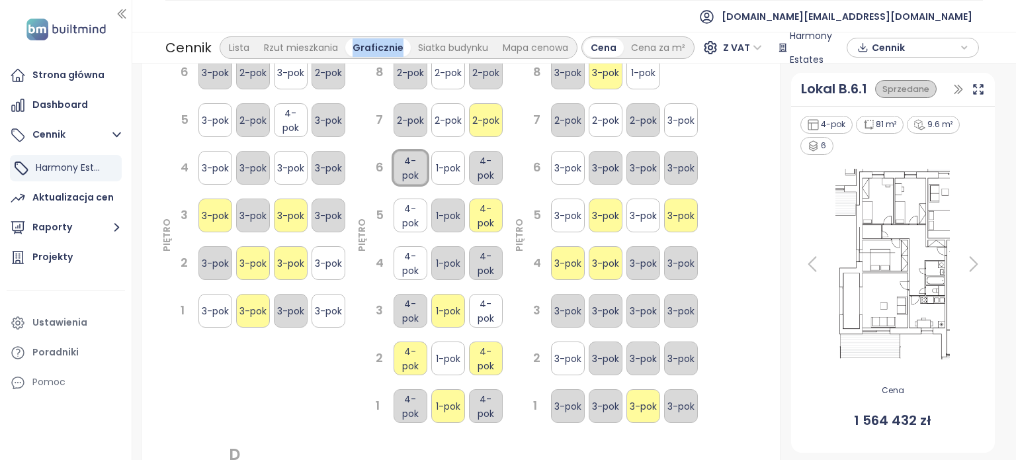
scroll to position [0, 0]
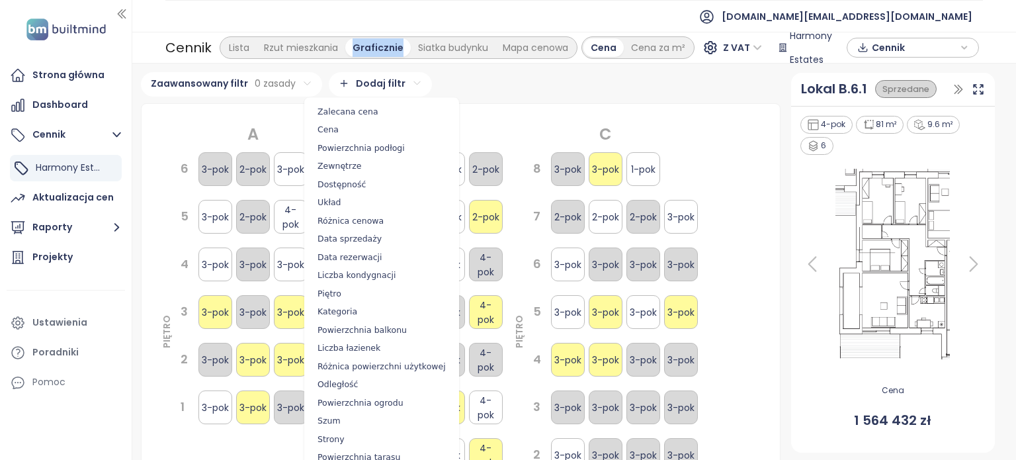
click at [402, 83] on html "Strona główna Dashboard Cennik Harmony Estates Aktualizacja cen Raporty Projekt…" at bounding box center [508, 230] width 1016 height 460
click at [390, 129] on span "Cena" at bounding box center [382, 129] width 148 height 19
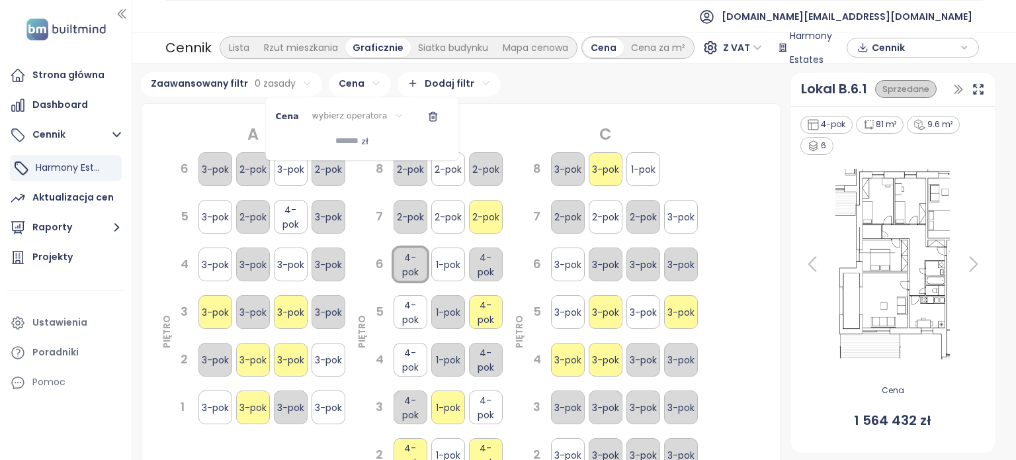
click at [516, 99] on html "Strona główna Dashboard Cennik Harmony Estates Aktualizacja cen Raporty Projekt…" at bounding box center [508, 230] width 1016 height 460
click at [365, 84] on html "Strona główna Dashboard Cennik Harmony Estates Aktualizacja cen Raporty Projekt…" at bounding box center [508, 230] width 1016 height 460
click at [350, 116] on html "Strona główna Dashboard Cennik Harmony Estates Aktualizacja cen Raporty Projekt…" at bounding box center [508, 230] width 1016 height 460
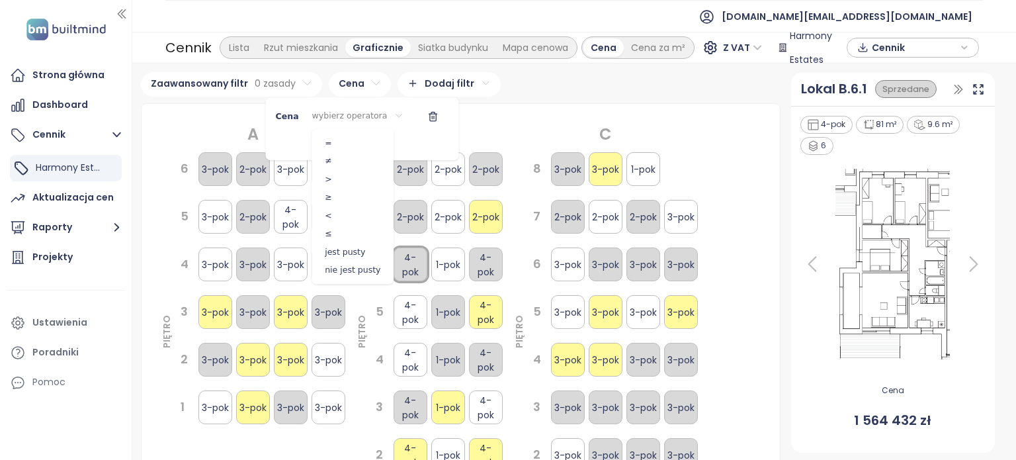
click at [514, 113] on html "Strona główna Dashboard Cennik Harmony Estates Aktualizacja cen Raporty Projekt…" at bounding box center [508, 230] width 1016 height 460
click at [427, 115] on icon "button" at bounding box center [432, 116] width 11 height 11
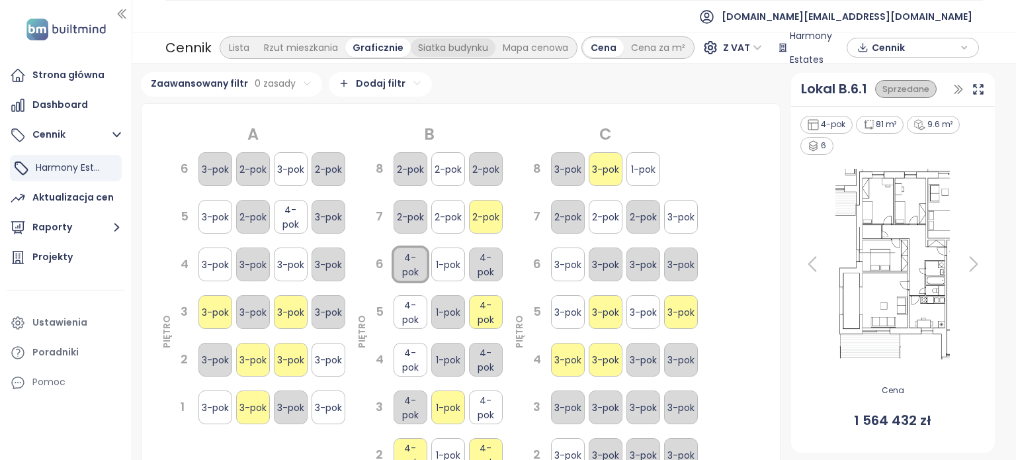
click at [441, 50] on div "Siatka budynku" at bounding box center [453, 47] width 85 height 19
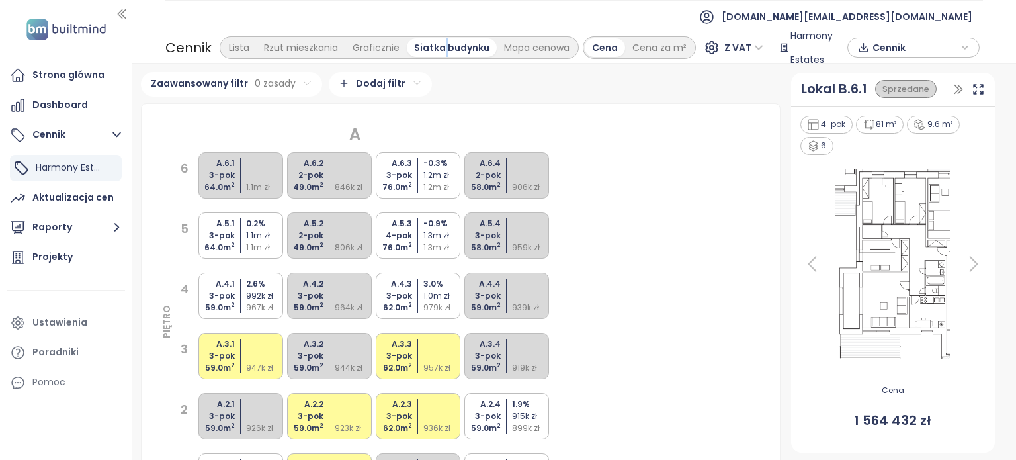
click at [356, 34] on div "Cennik Lista Rzut mieszkania Graficznie Siatka budynku Mapa cenowa" at bounding box center [372, 47] width 414 height 26
click at [365, 41] on div "Graficznie" at bounding box center [376, 47] width 62 height 19
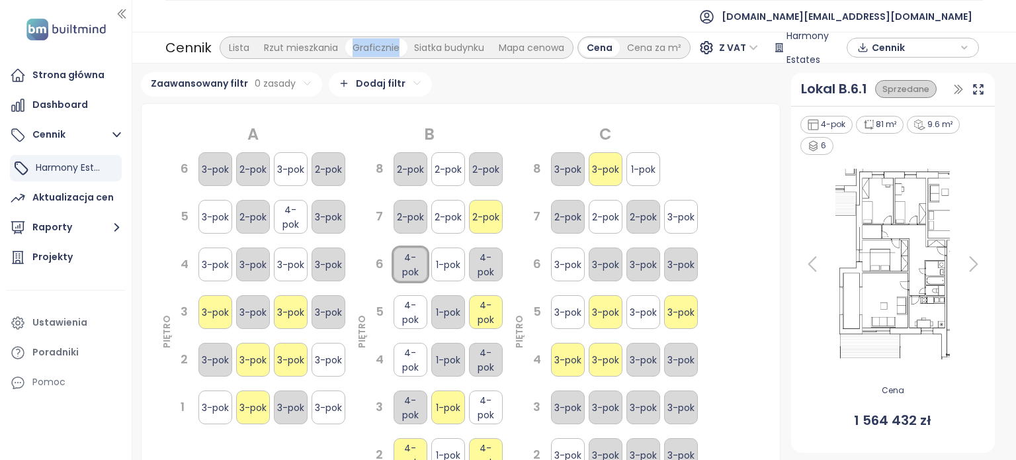
click at [365, 41] on div "Graficznie" at bounding box center [376, 47] width 62 height 19
click at [439, 40] on div "Siatka budynku" at bounding box center [449, 47] width 85 height 19
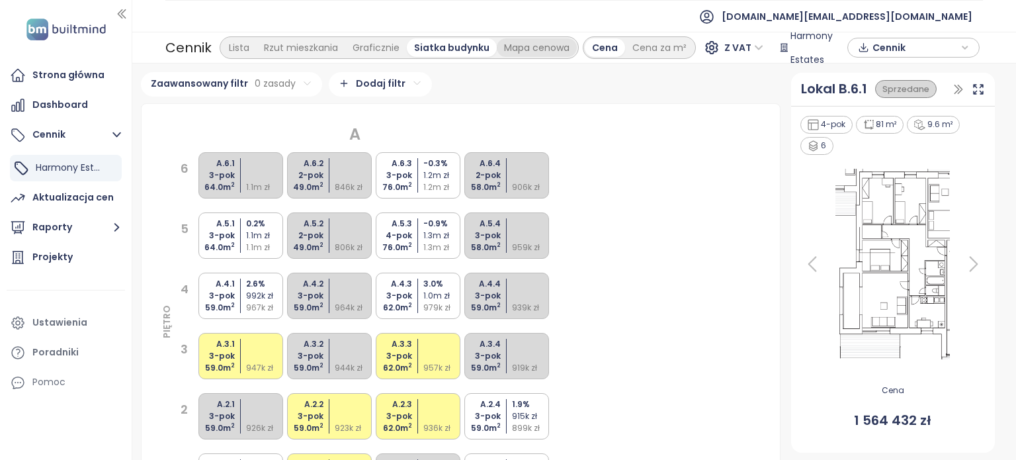
click at [519, 44] on div "Mapa cenowa" at bounding box center [537, 47] width 80 height 19
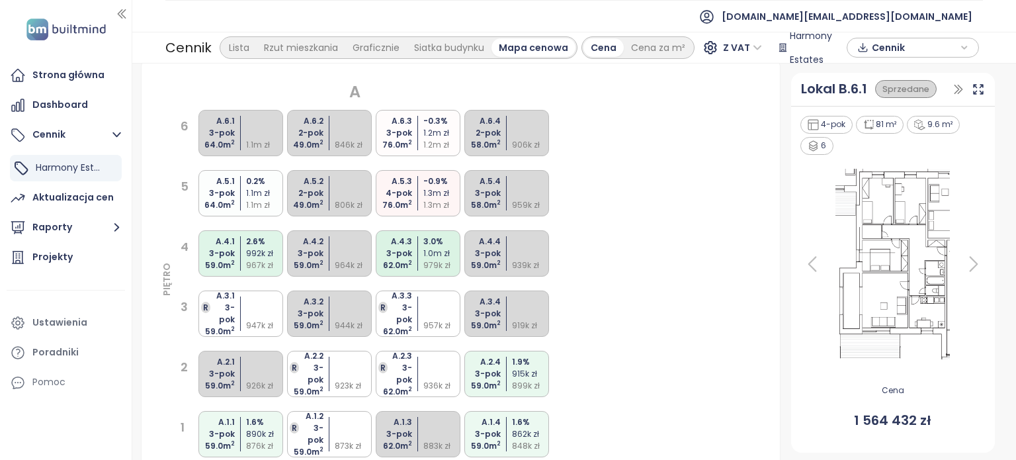
scroll to position [66, 0]
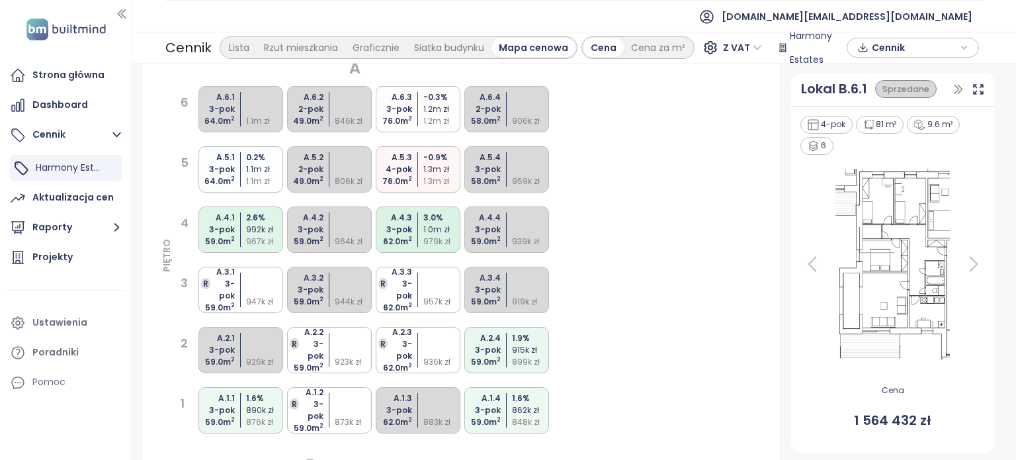
click at [416, 248] on div "A.4.3 3-pok 62.0 m 2 3.0 % 1.0m zł 979k zł" at bounding box center [418, 229] width 85 height 46
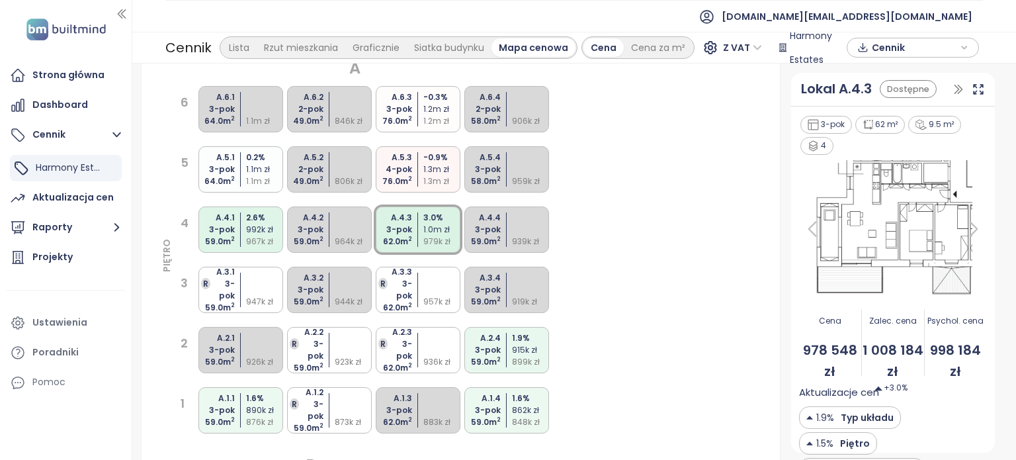
click at [406, 171] on div "4-pok" at bounding box center [392, 169] width 39 height 12
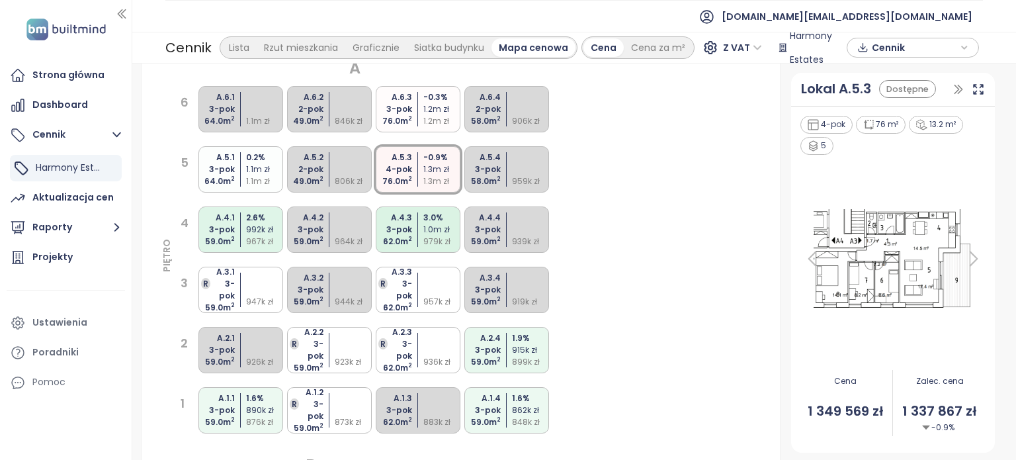
click at [424, 223] on div "3.0 %" at bounding box center [442, 218] width 39 height 12
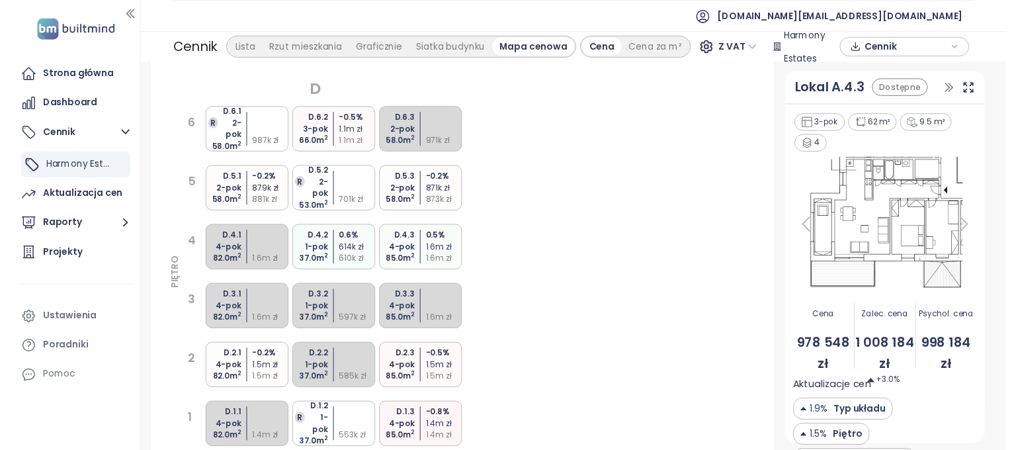
scroll to position [1559, 0]
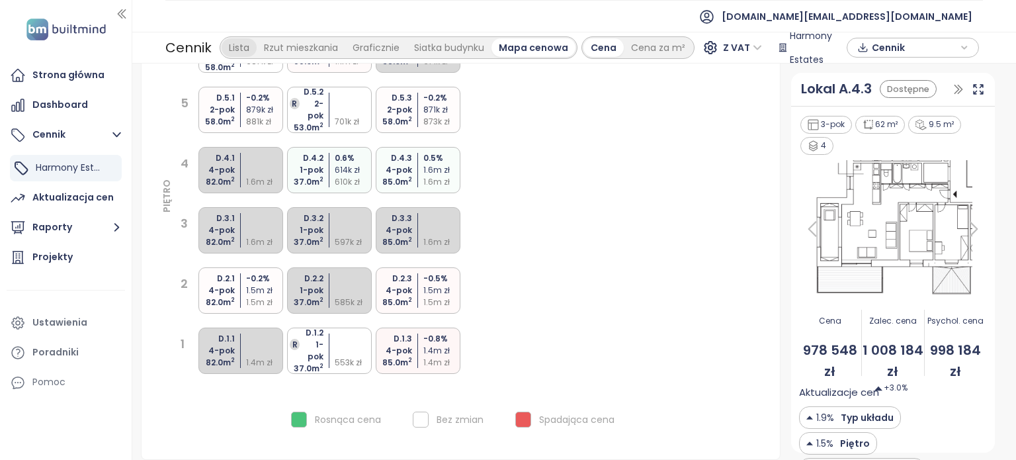
click at [240, 49] on div "Lista" at bounding box center [239, 47] width 35 height 19
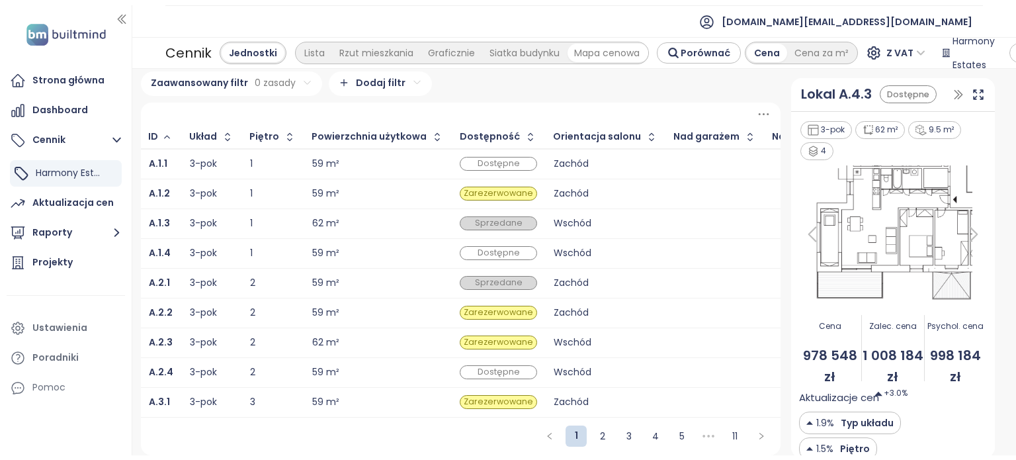
scroll to position [14, 0]
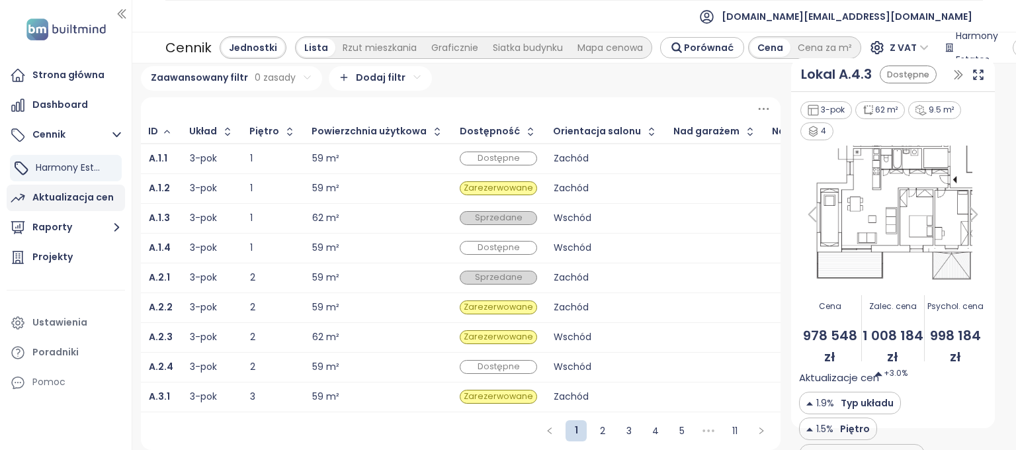
click at [69, 199] on div "Aktualizacja cen" at bounding box center [72, 197] width 81 height 17
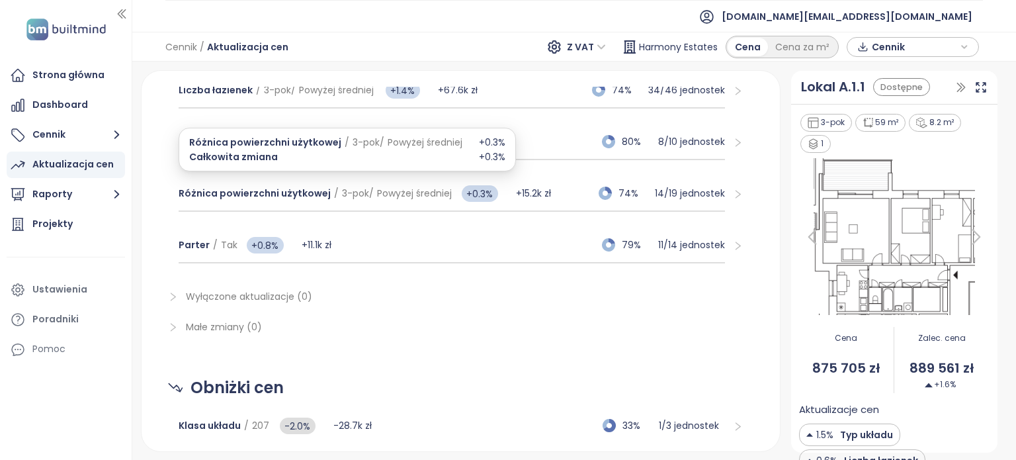
scroll to position [430, 0]
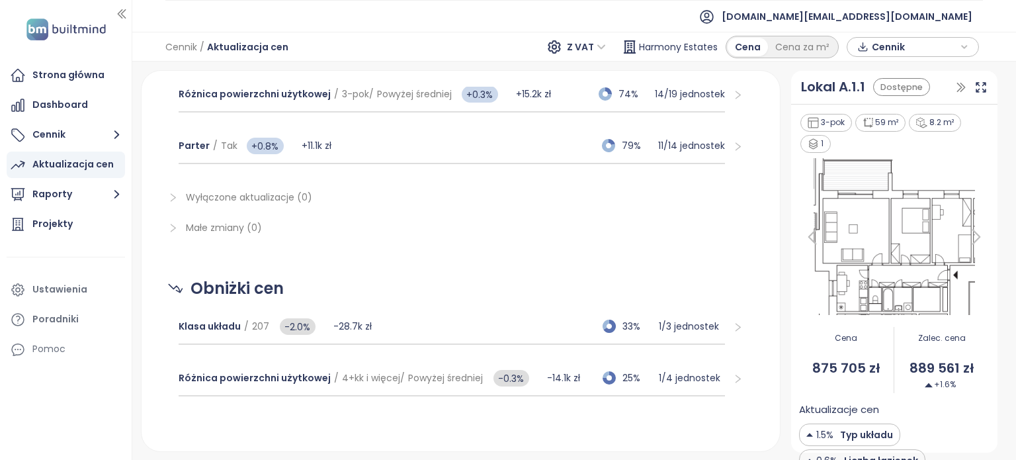
drag, startPoint x: 408, startPoint y: 204, endPoint x: 373, endPoint y: 201, distance: 35.2
click at [373, 201] on span "Wyłączone aktualizacje (0)" at bounding box center [470, 197] width 568 height 15
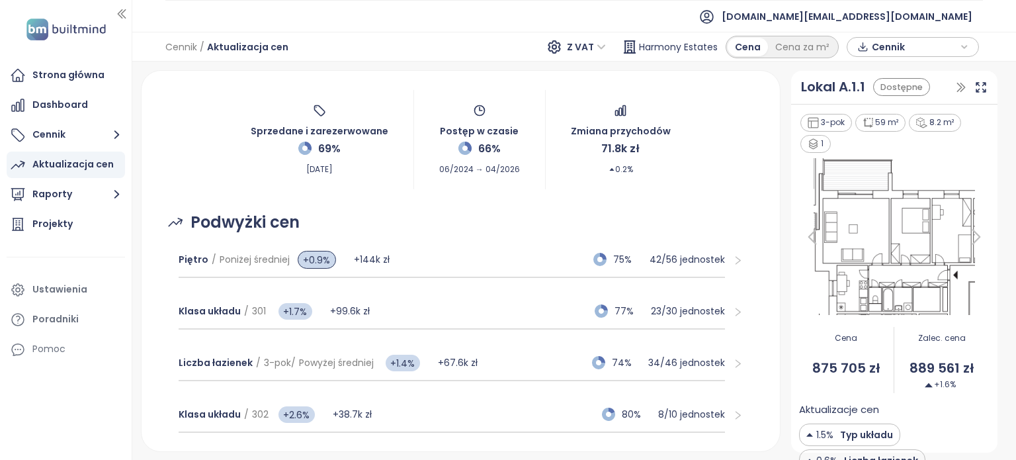
scroll to position [49, 0]
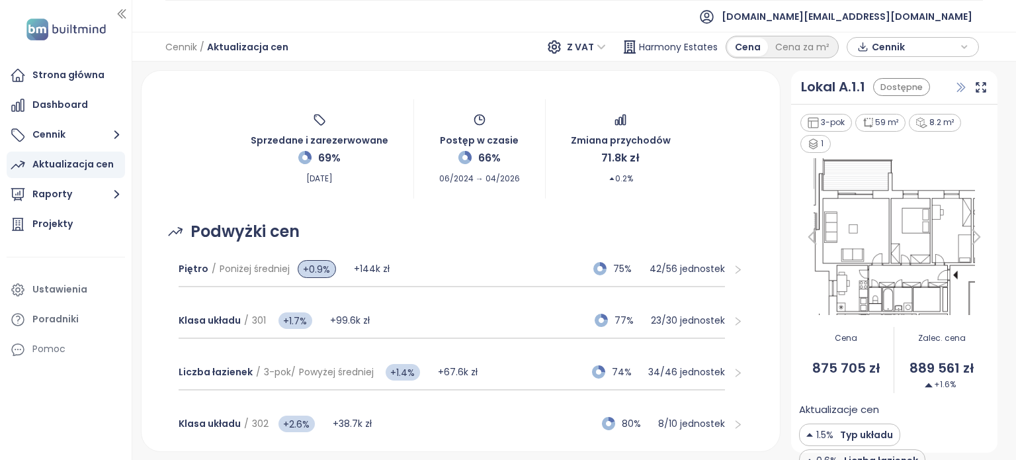
click at [963, 85] on icon "button" at bounding box center [961, 87] width 7 height 9
click at [786, 85] on div "Aktualizacja cen Harmony Estates Sprzedane i zarezerwowane 69% Sep 01, 2025 Pos…" at bounding box center [461, 261] width 650 height 382
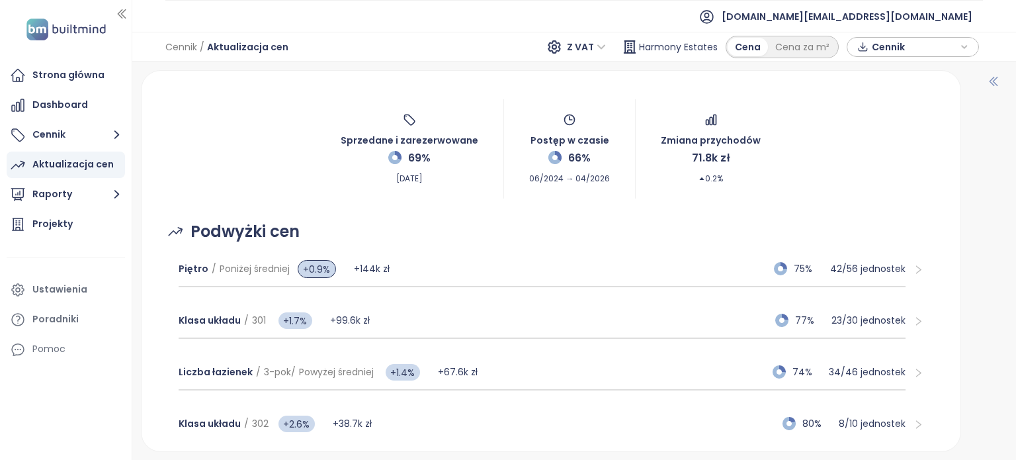
click at [991, 84] on icon "button" at bounding box center [993, 81] width 13 height 13
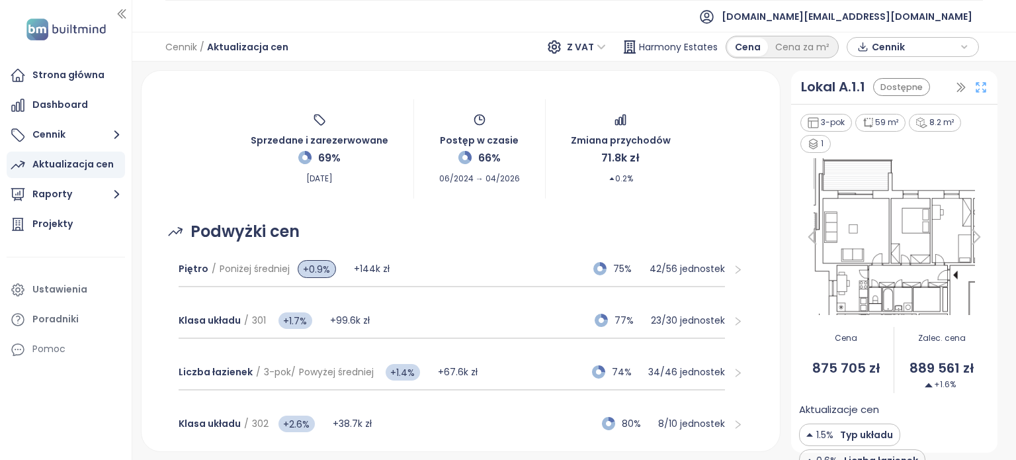
click at [982, 87] on icon at bounding box center [981, 87] width 13 height 13
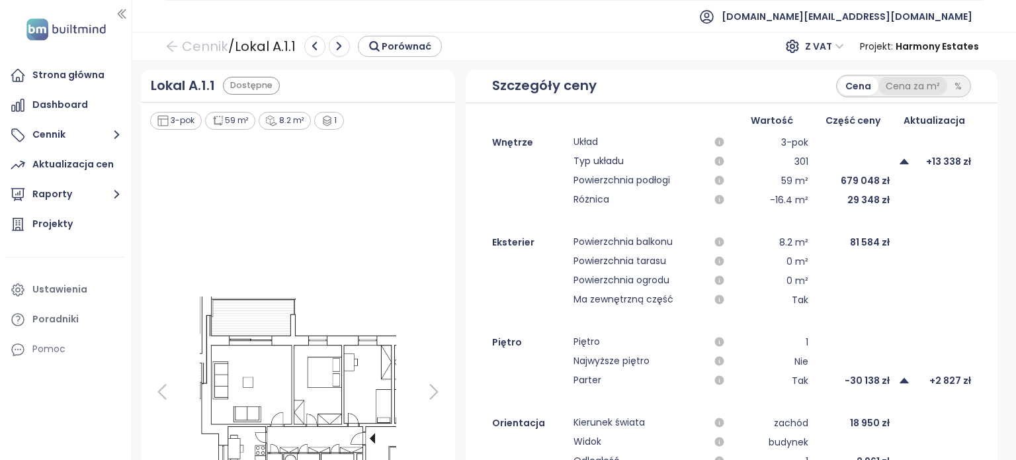
click at [906, 89] on div "Cena za m²" at bounding box center [913, 86] width 69 height 19
click at [846, 84] on div "Cena" at bounding box center [858, 86] width 40 height 19
click at [714, 158] on icon "button" at bounding box center [720, 162] width 12 height 12
click at [60, 214] on div "Projekty" at bounding box center [66, 224] width 118 height 26
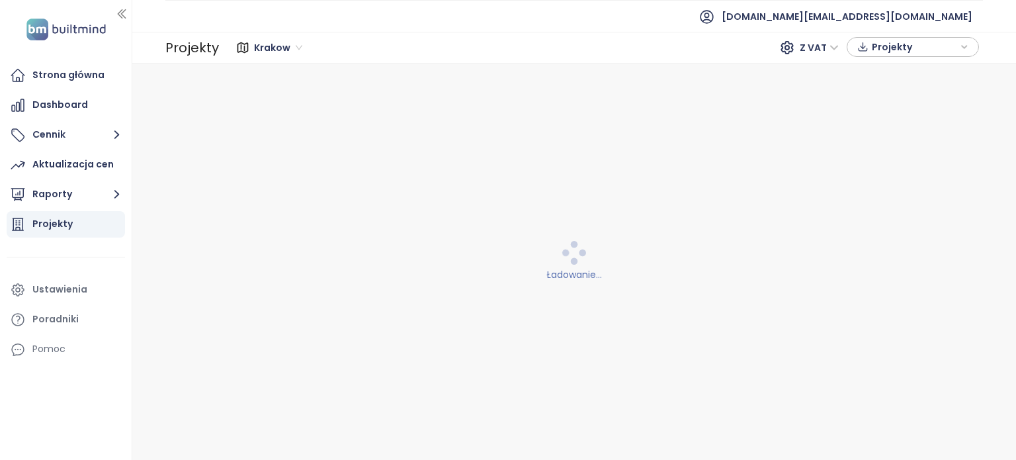
click at [298, 47] on span "Krakow" at bounding box center [278, 48] width 48 height 20
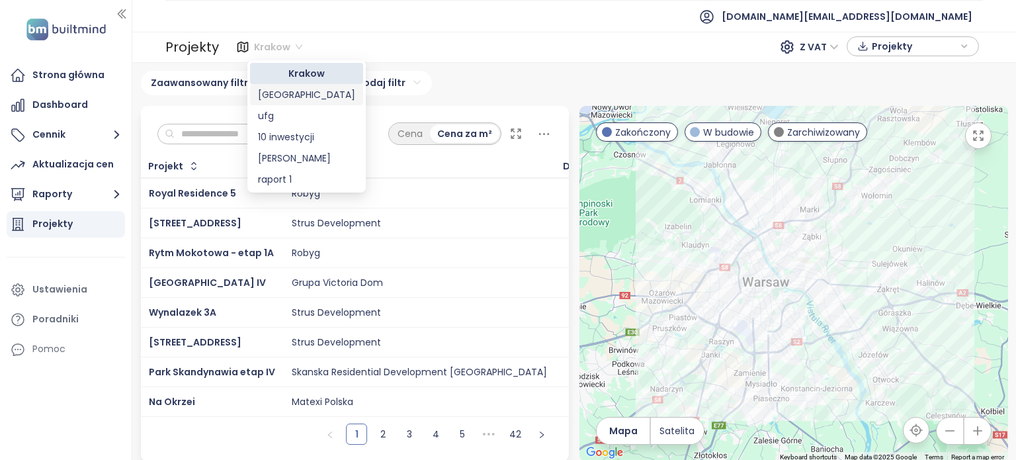
click at [299, 95] on div "Warszawa" at bounding box center [306, 94] width 97 height 15
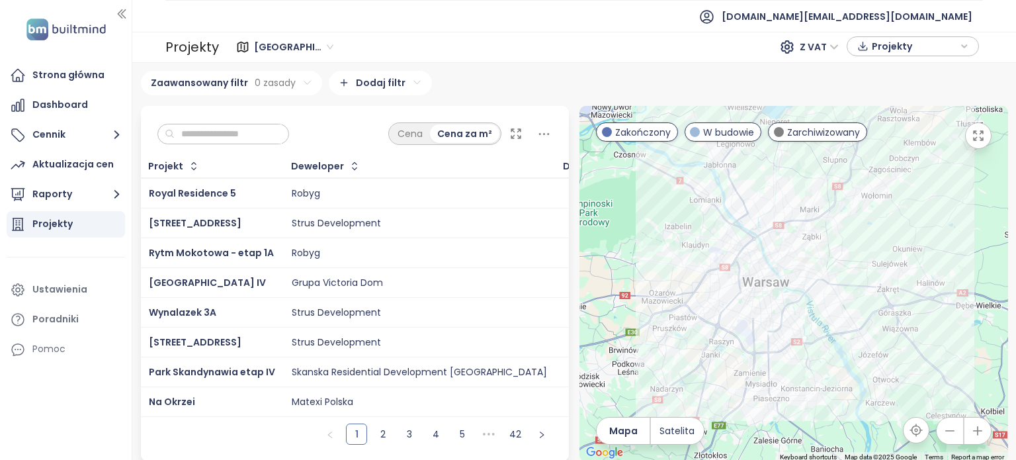
click at [456, 42] on div "Warszawa Warszawa Z VAT Projekty" at bounding box center [601, 46] width 756 height 21
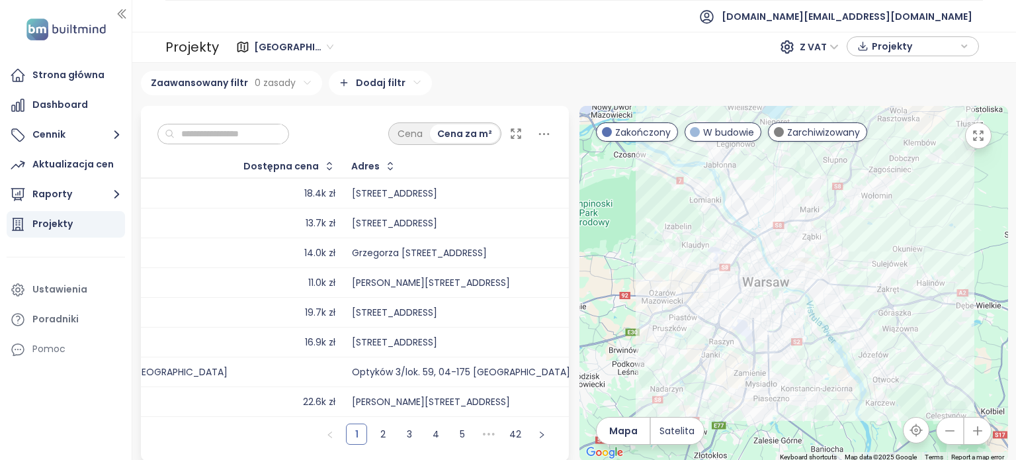
scroll to position [0, 331]
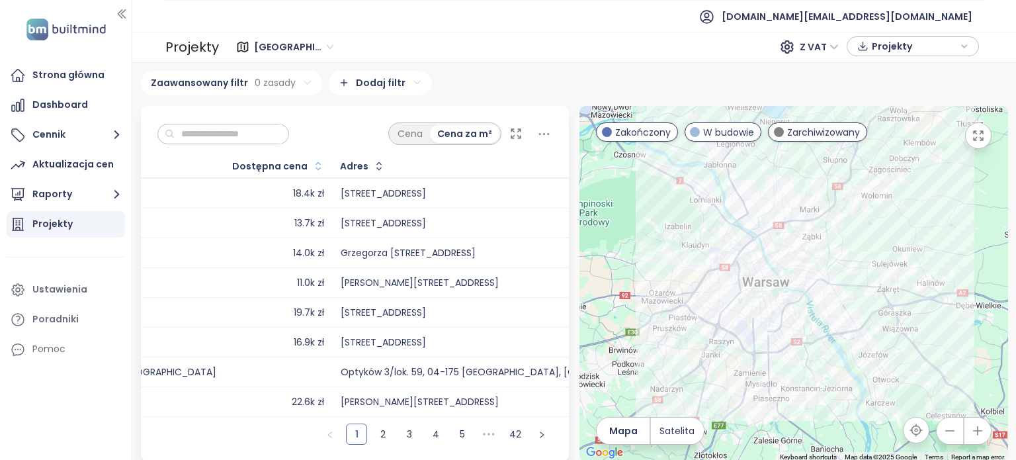
click at [312, 162] on icon "button" at bounding box center [318, 165] width 13 height 13
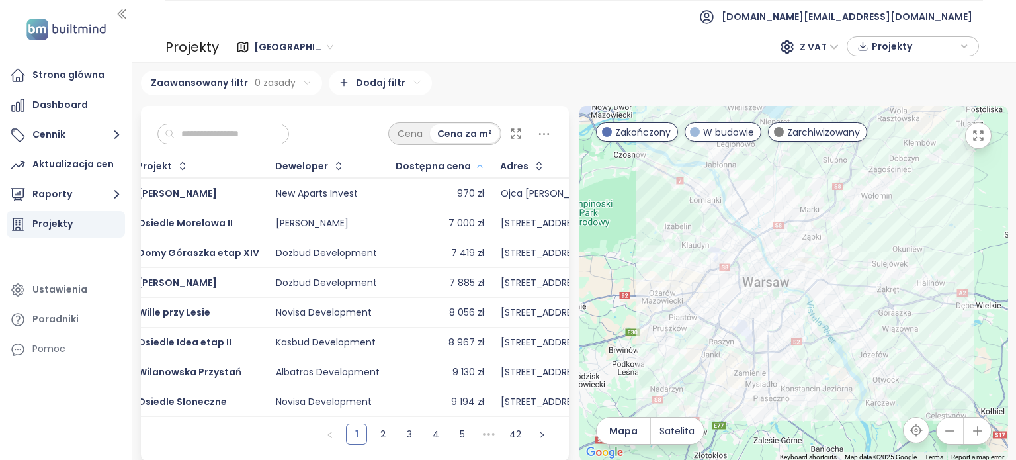
scroll to position [0, 0]
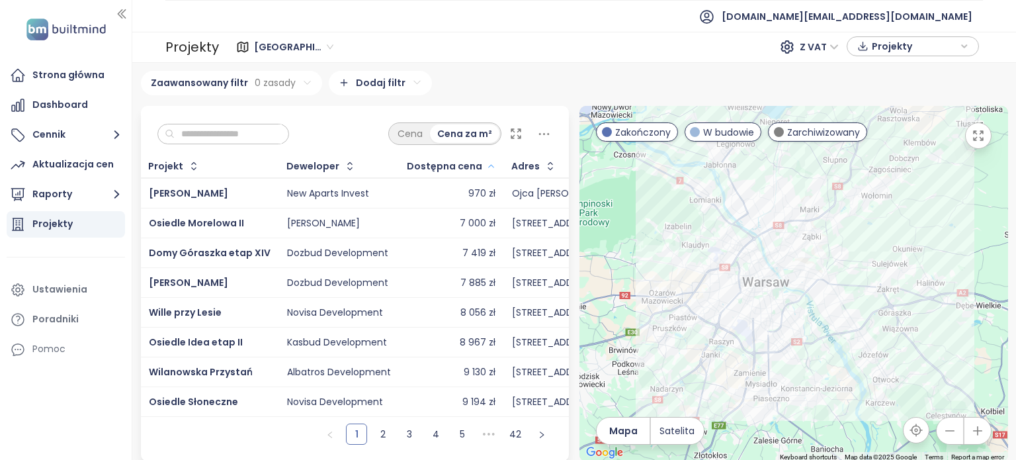
drag, startPoint x: 312, startPoint y: 191, endPoint x: 242, endPoint y: 188, distance: 70.9
click at [242, 188] on div "Aniceta Residence" at bounding box center [210, 193] width 122 height 16
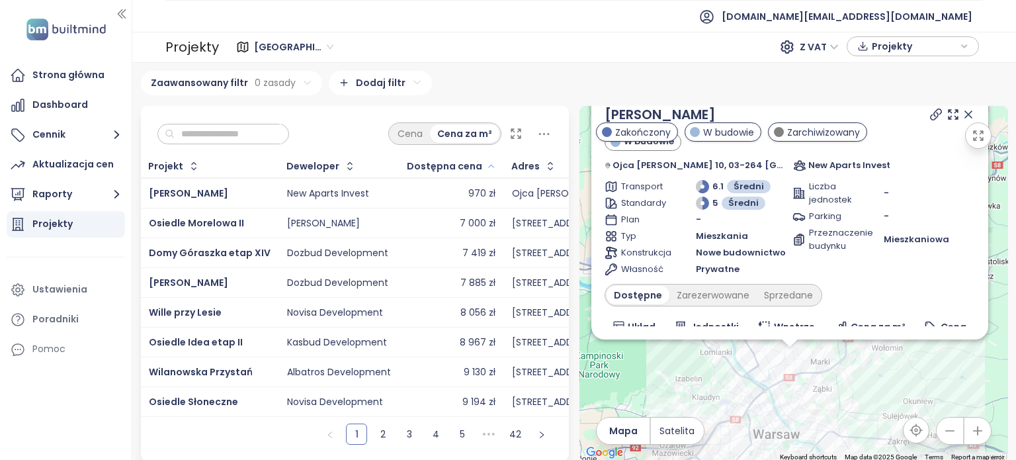
click at [251, 208] on td "Osiedle Morelowa II" at bounding box center [210, 223] width 138 height 30
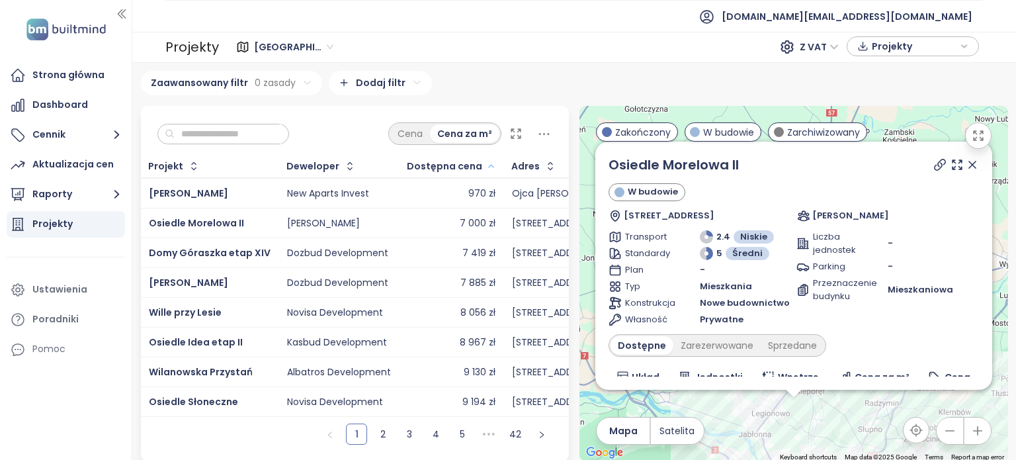
click at [969, 168] on icon at bounding box center [972, 164] width 7 height 7
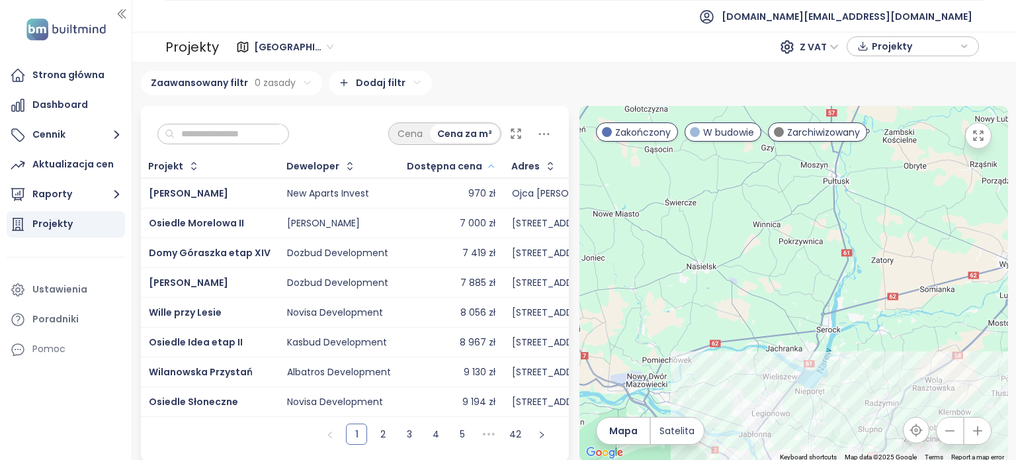
click at [488, 165] on icon "button" at bounding box center [490, 166] width 5 height 3
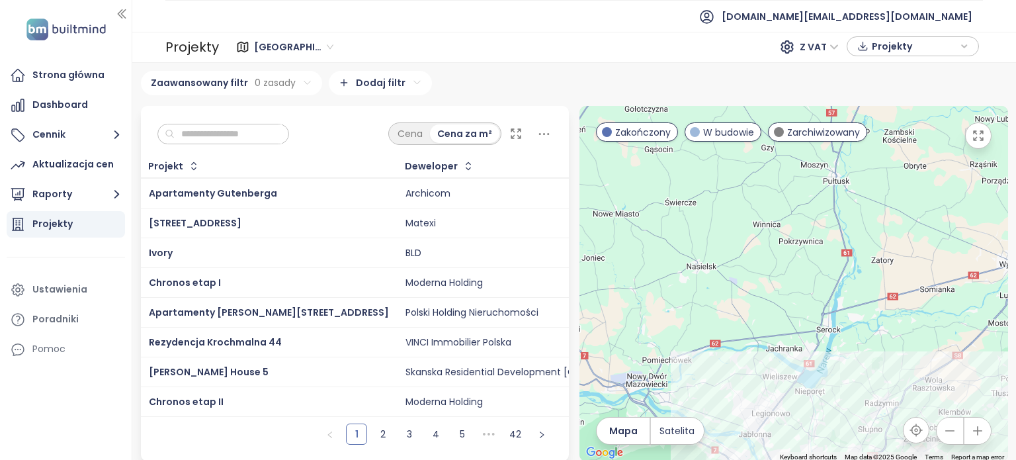
click at [406, 195] on div "Archicom" at bounding box center [533, 193] width 255 height 16
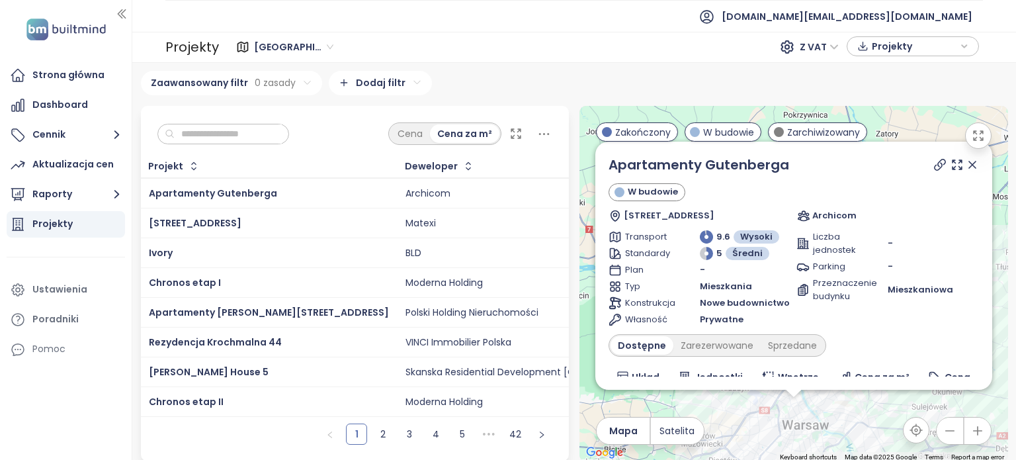
click at [800, 169] on div "Apartamenty Gutenberga" at bounding box center [794, 165] width 371 height 20
click at [764, 171] on link "Apartamenty Gutenberga" at bounding box center [699, 165] width 181 height 19
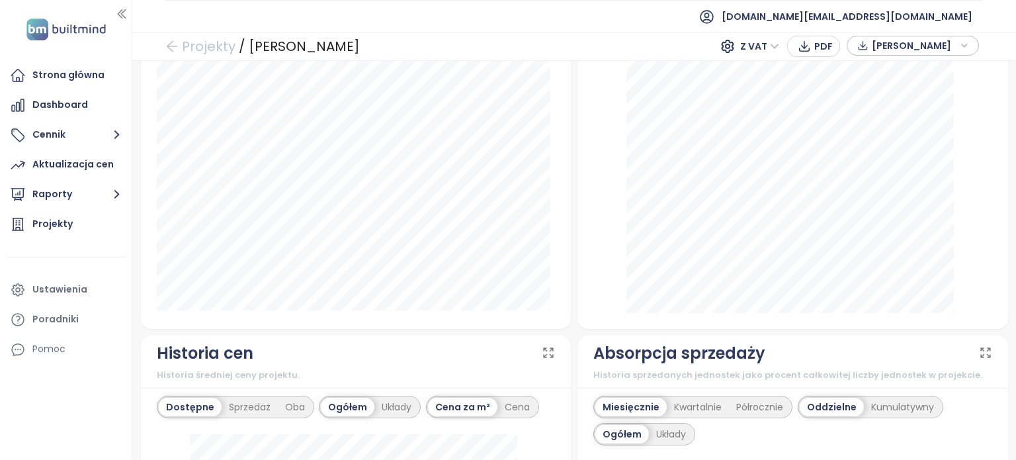
scroll to position [728, 0]
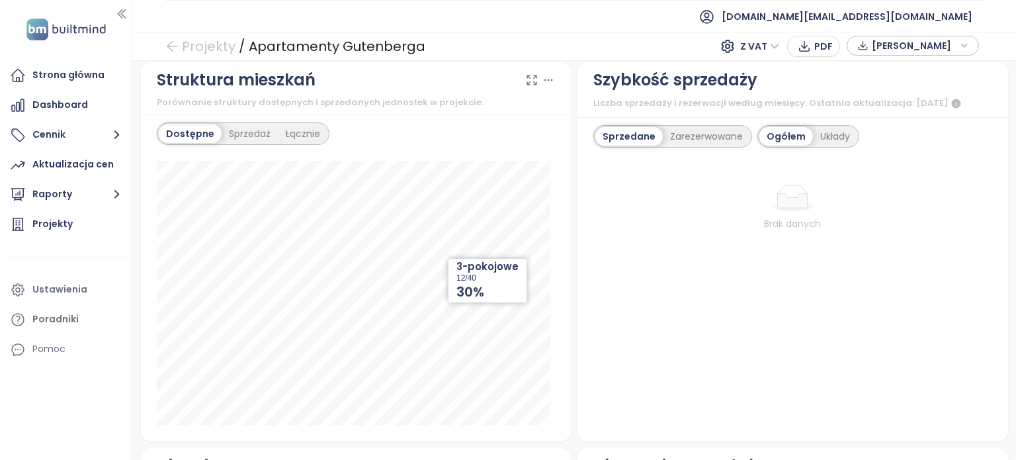
scroll to position [397, 0]
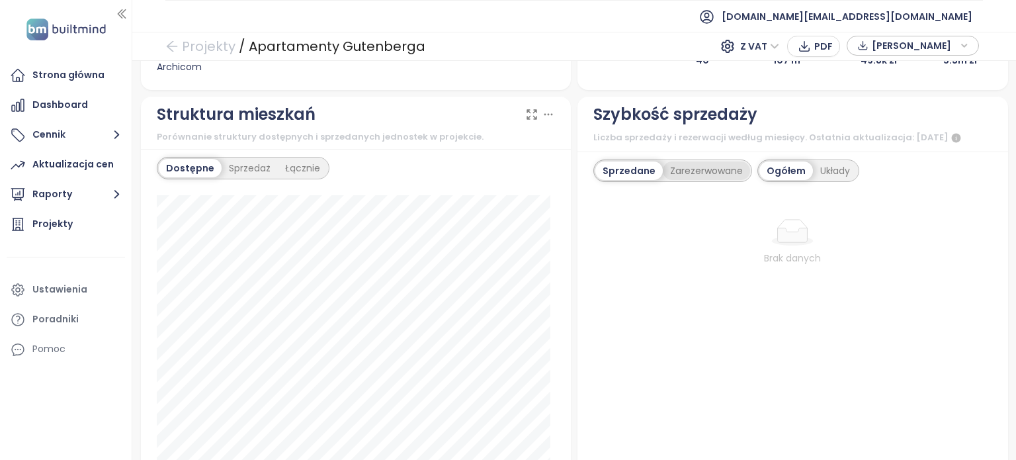
click at [677, 180] on div "Zarezerwowane" at bounding box center [706, 170] width 87 height 19
click at [846, 180] on div "Układy" at bounding box center [837, 170] width 44 height 19
click at [611, 177] on div "Sprzedane" at bounding box center [628, 170] width 64 height 19
click at [704, 180] on div "Zarezerwowane" at bounding box center [702, 170] width 87 height 19
click at [614, 180] on div "Sprzedane" at bounding box center [628, 170] width 64 height 19
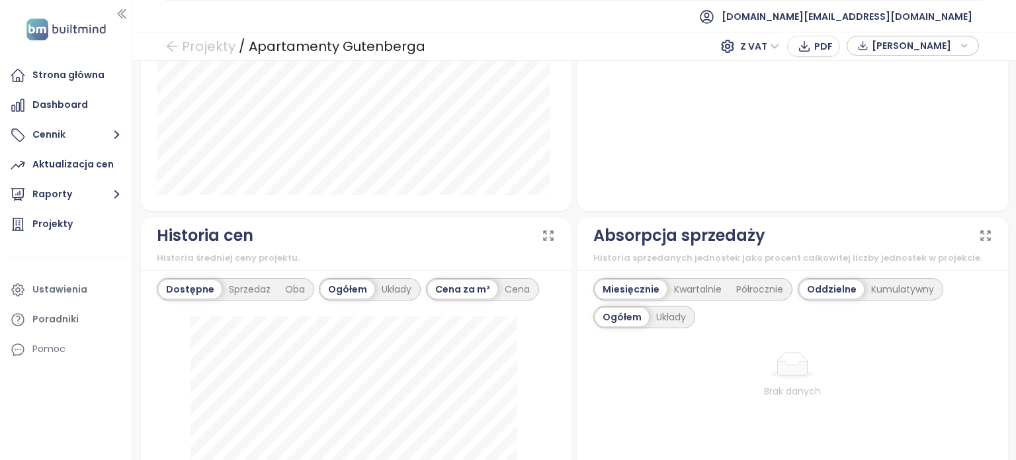
scroll to position [860, 0]
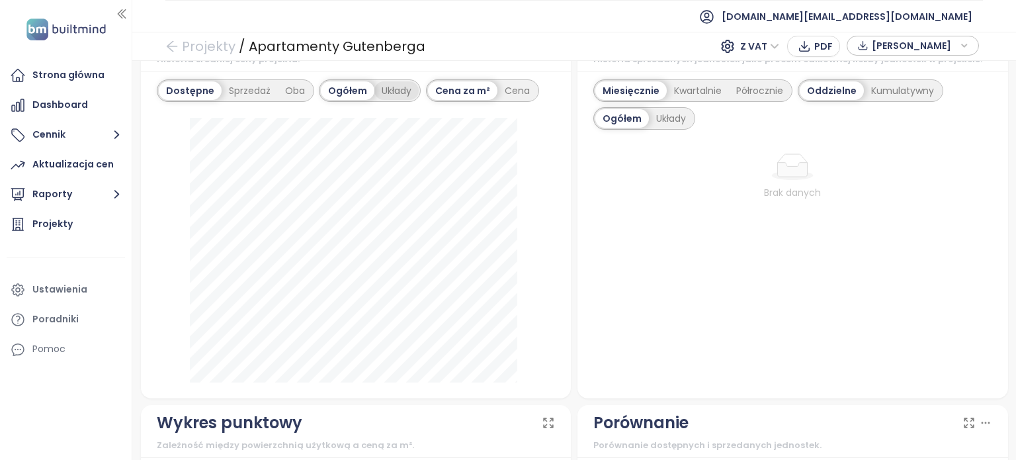
click at [389, 87] on div "Układy" at bounding box center [397, 90] width 44 height 19
click at [474, 94] on div "Cena" at bounding box center [485, 90] width 40 height 19
click at [439, 91] on div "Cena za m²" at bounding box center [430, 90] width 69 height 19
click at [291, 85] on div "Ogółem" at bounding box center [313, 90] width 52 height 19
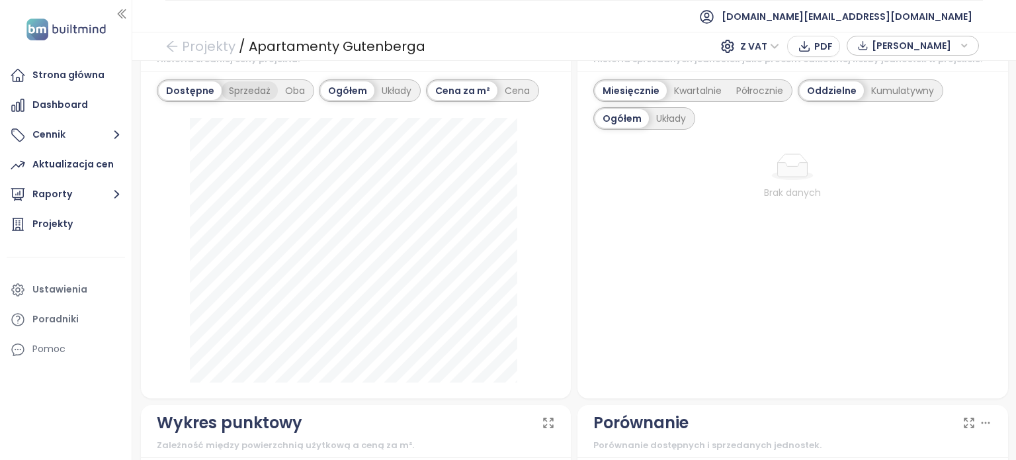
click at [255, 88] on div "Sprzedaż" at bounding box center [250, 90] width 56 height 19
click at [397, 87] on div "Układy" at bounding box center [398, 90] width 44 height 19
click at [214, 92] on div "Dostępne" at bounding box center [189, 90] width 60 height 19
click at [484, 89] on div "Cena" at bounding box center [485, 90] width 40 height 19
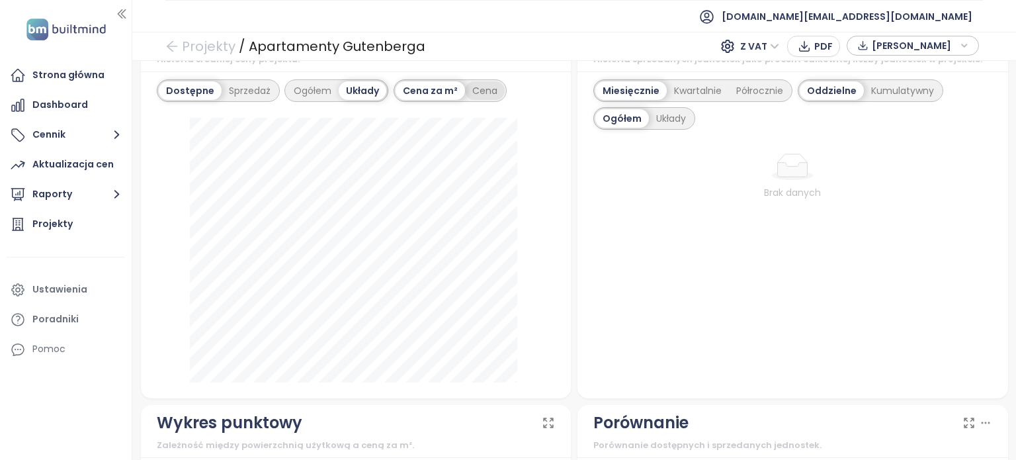
click at [484, 89] on div "Cena" at bounding box center [485, 90] width 40 height 19
click at [426, 81] on div "Cena za m²" at bounding box center [430, 90] width 69 height 19
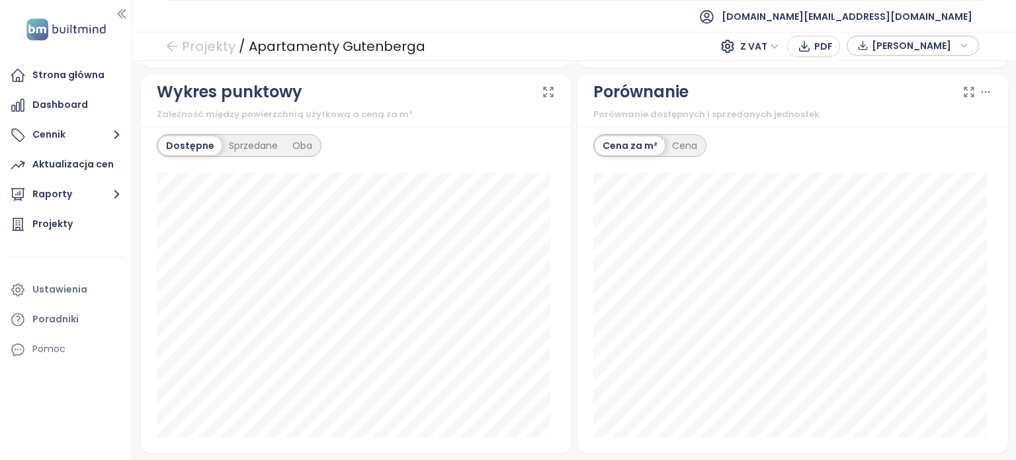
scroll to position [1257, 0]
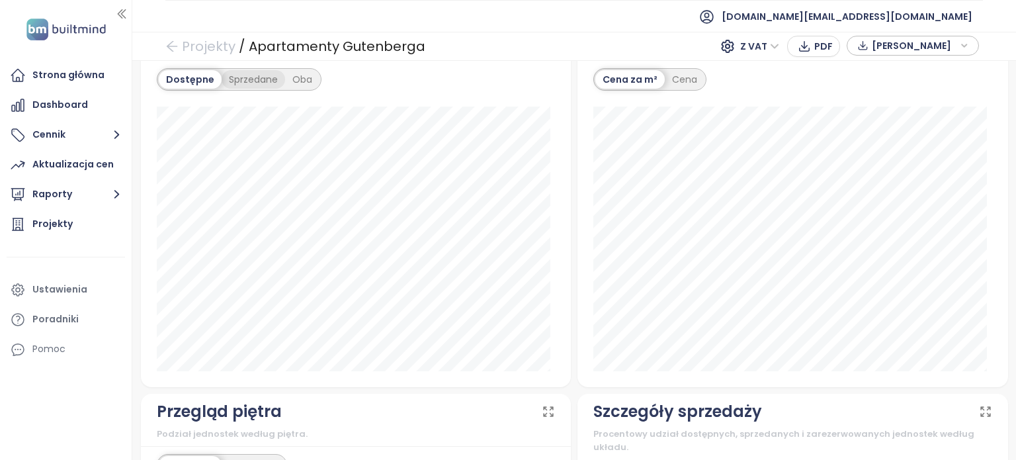
click at [253, 78] on div "Sprzedane" at bounding box center [254, 79] width 64 height 19
click at [330, 83] on div "Dostępne Sprzedane Oba" at bounding box center [356, 79] width 399 height 22
click at [197, 79] on div "Dostępne" at bounding box center [189, 79] width 60 height 19
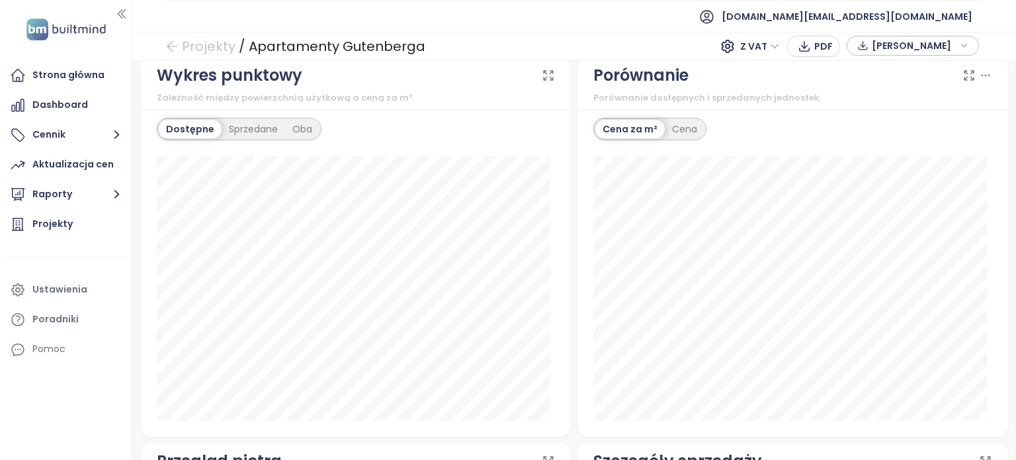
scroll to position [1191, 0]
